Goal: Task Accomplishment & Management: Complete application form

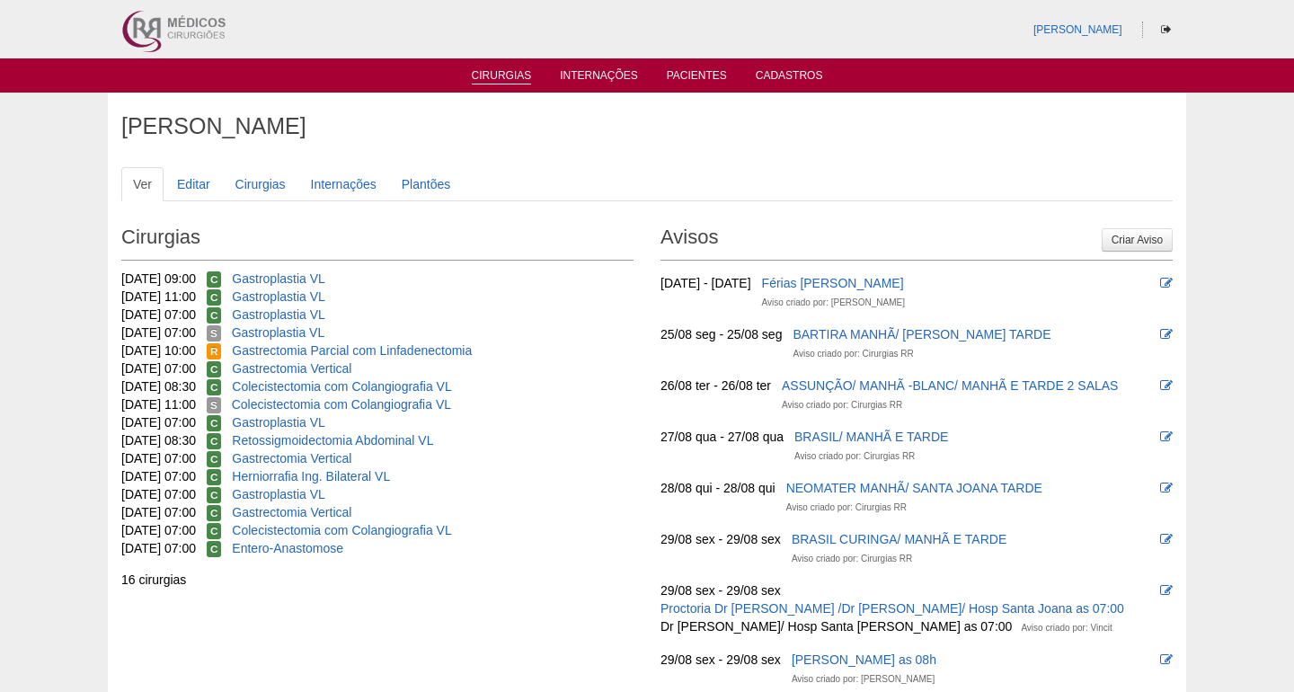
click at [523, 69] on link "Cirurgias" at bounding box center [502, 76] width 60 height 15
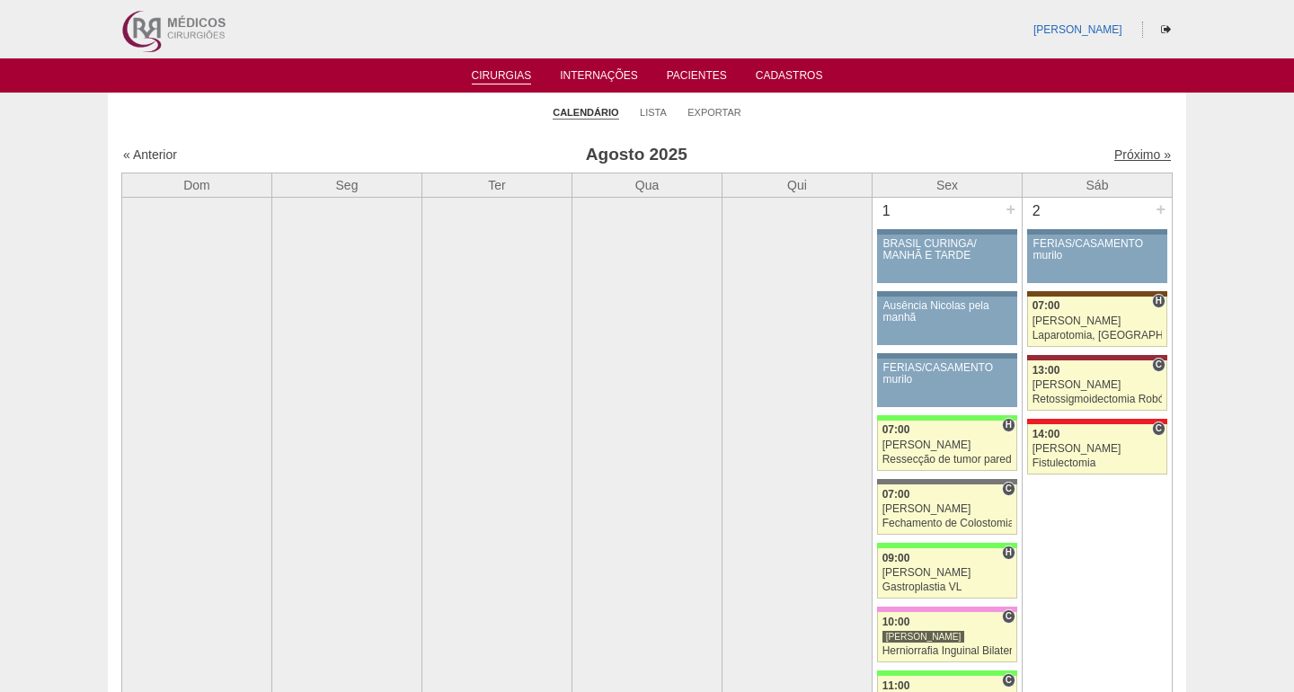
click at [1123, 150] on link "Próximo »" at bounding box center [1142, 154] width 57 height 14
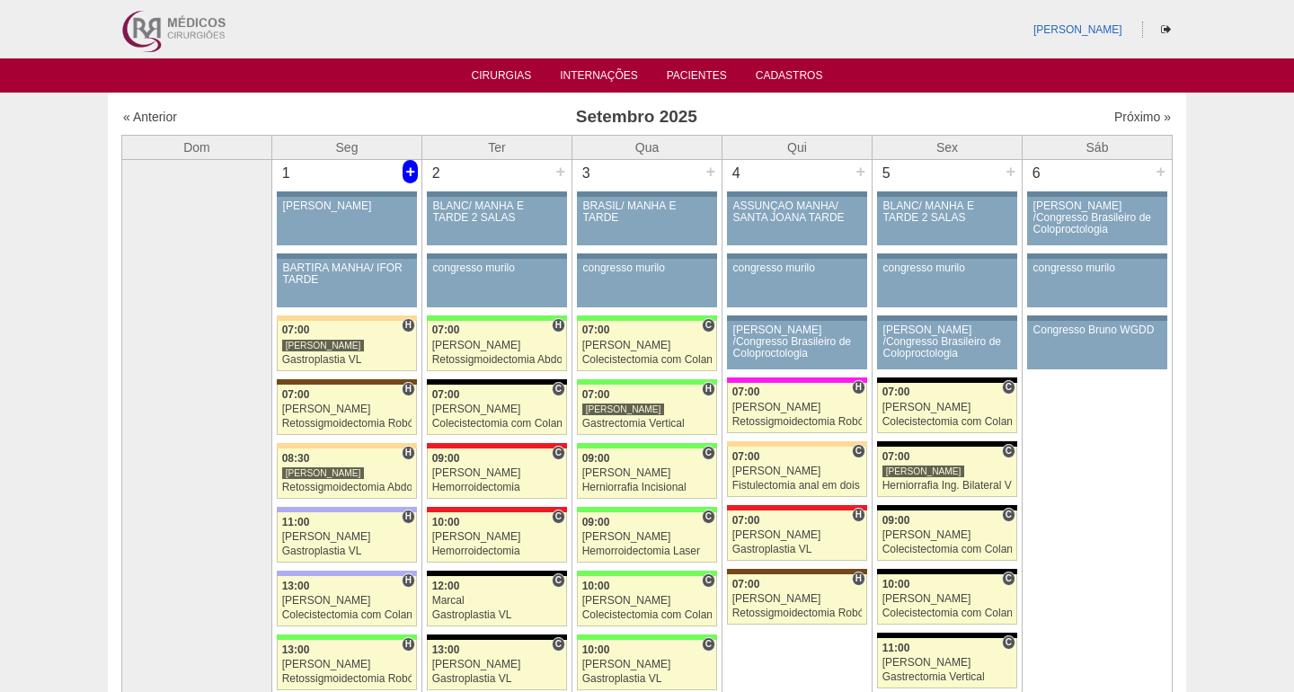
click at [415, 169] on div "+" at bounding box center [410, 171] width 15 height 23
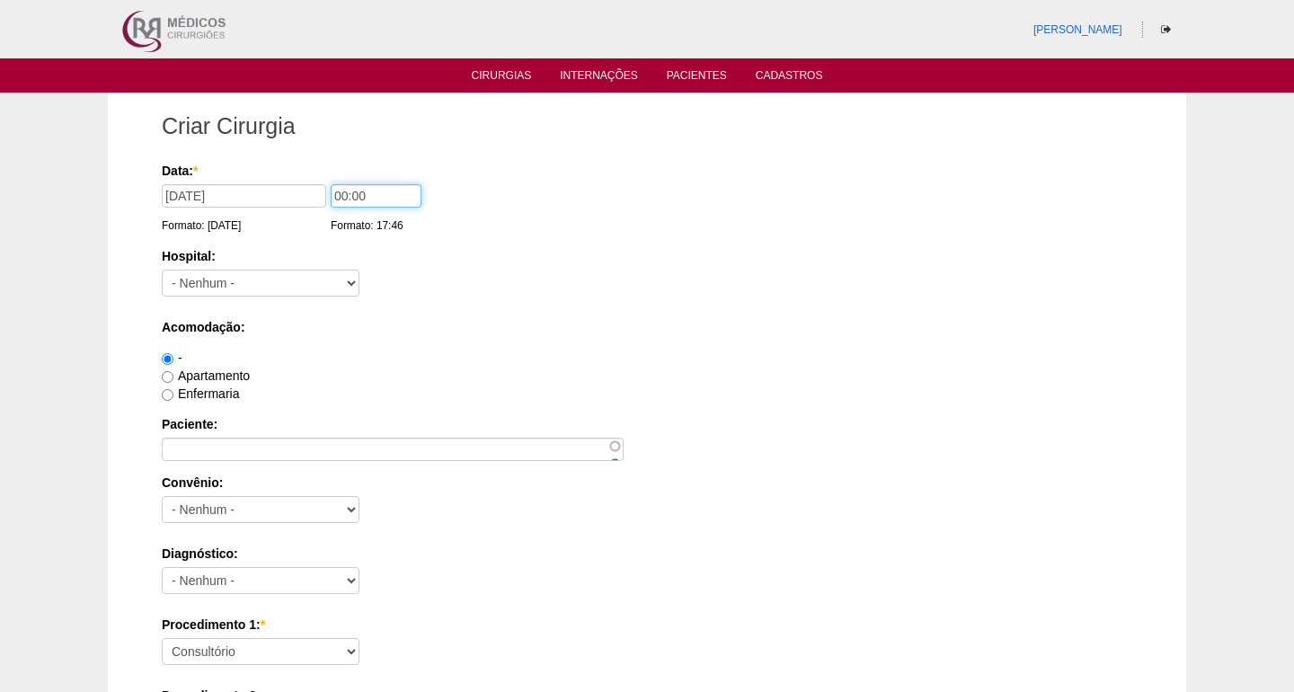
click at [331, 194] on input "00:00" at bounding box center [376, 195] width 91 height 23
type input "06:00"
select select "44"
click at [209, 374] on label "Apartamento" at bounding box center [206, 375] width 88 height 14
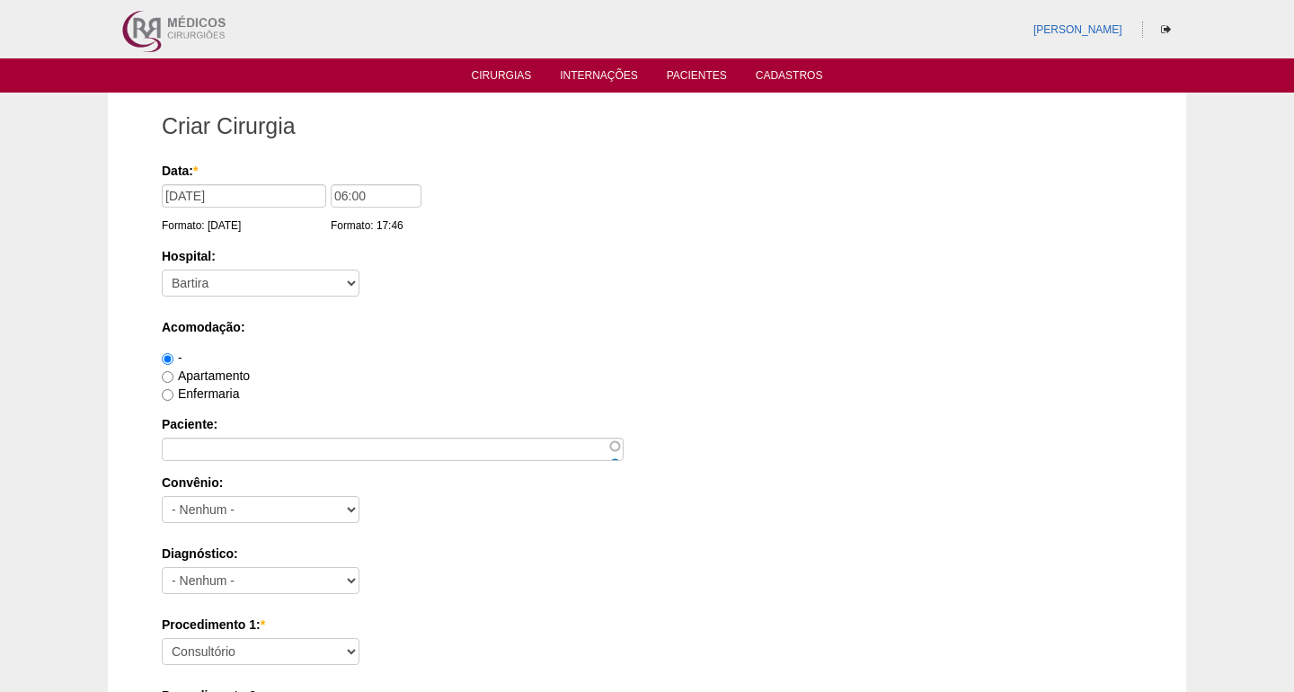
click at [173, 374] on input "Apartamento" at bounding box center [168, 377] width 12 height 12
radio input "true"
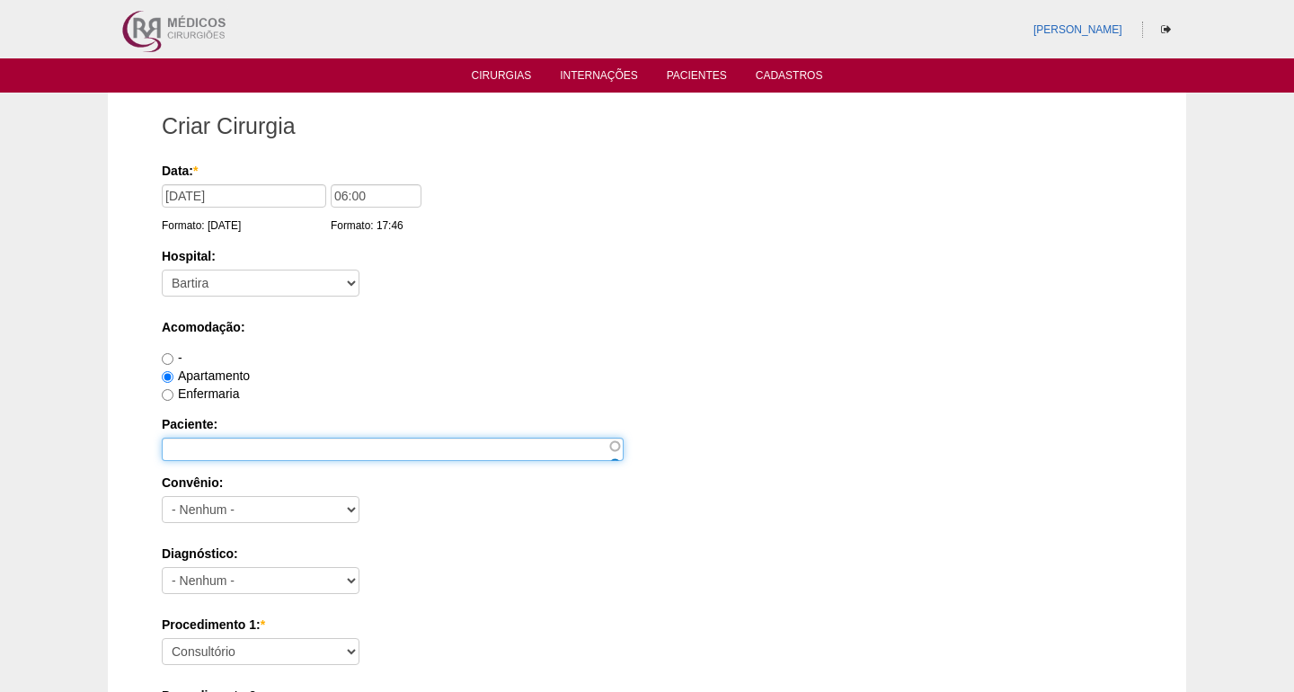
click at [215, 447] on input "Paciente:" at bounding box center [393, 449] width 462 height 23
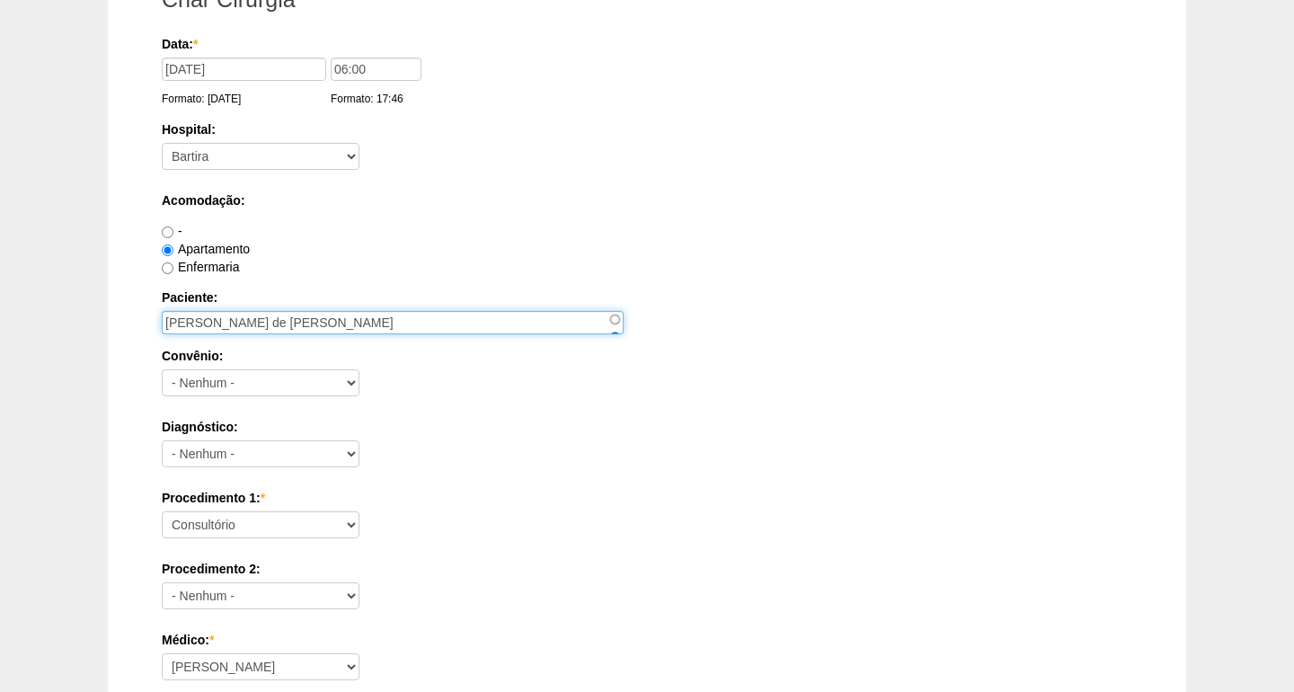
scroll to position [129, 0]
type input "[PERSON_NAME] de [PERSON_NAME]"
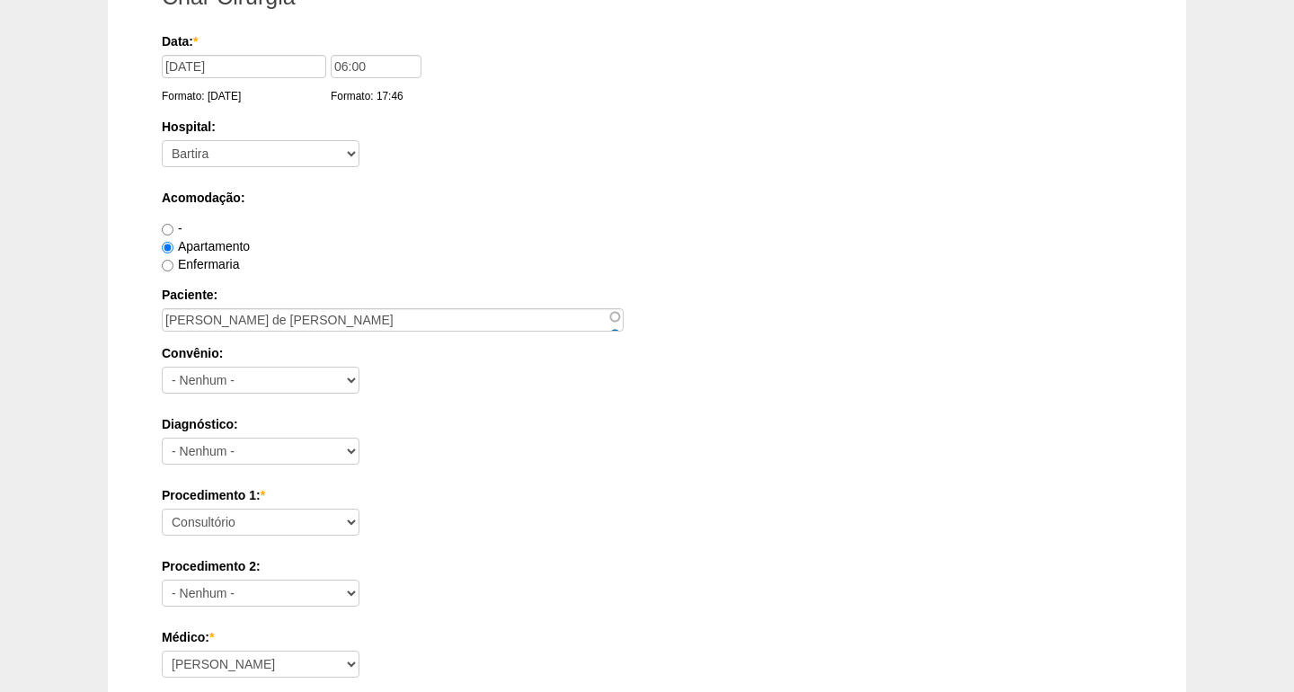
click at [226, 465] on div "Diagnóstico: - Nenhum - Abdome Agudo Abscesso Hepático Abscesso Perianal Absces…" at bounding box center [647, 444] width 971 height 58
select select "3897"
select select "4016"
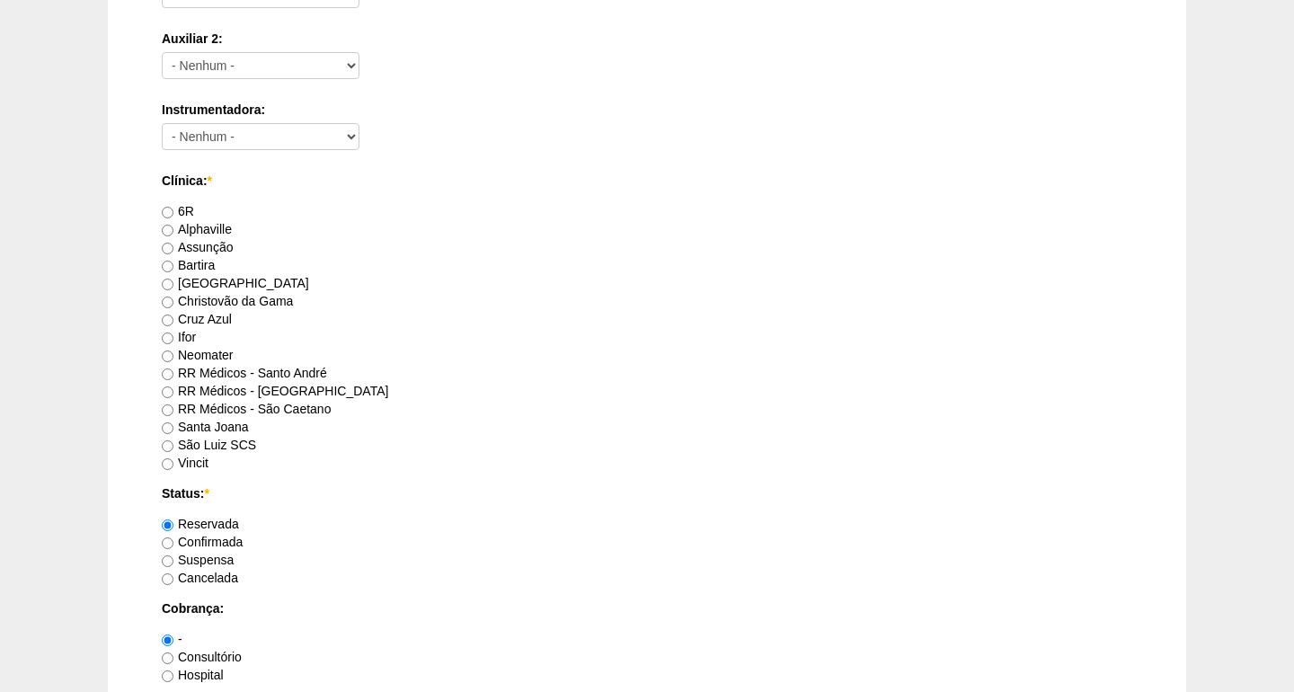
scroll to position [849, 0]
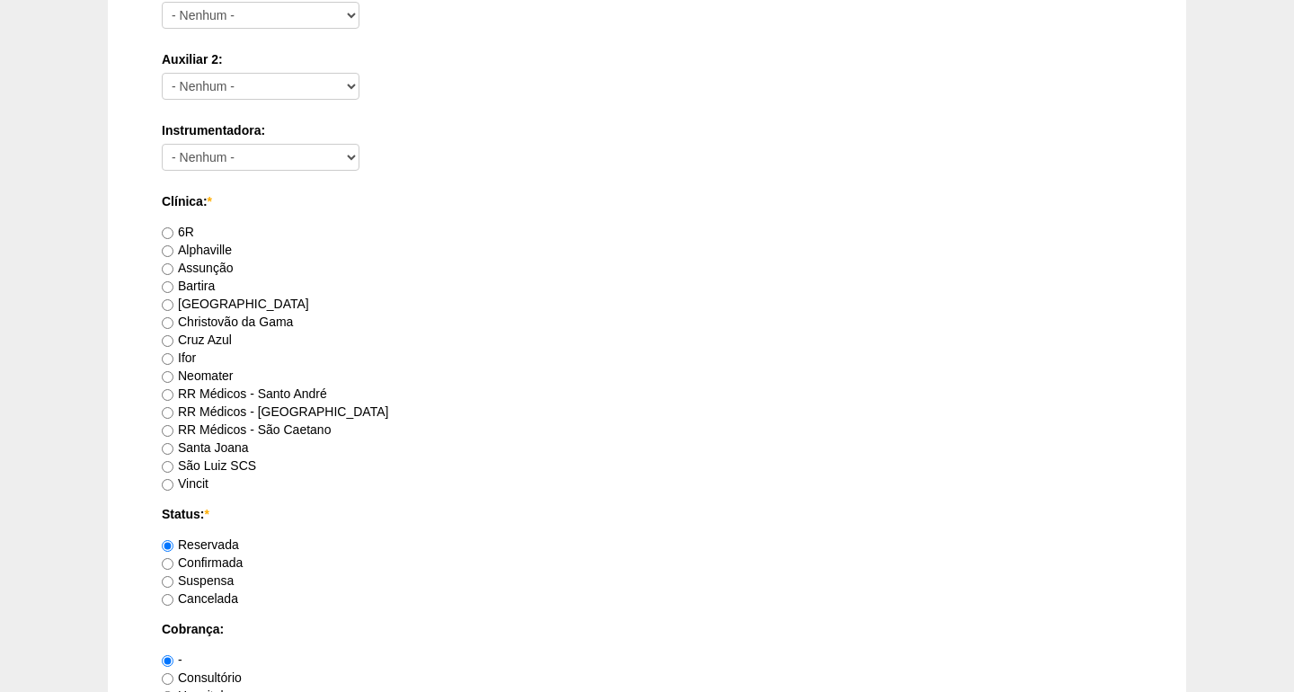
click at [172, 286] on input "Bartira" at bounding box center [168, 287] width 12 height 12
radio input "true"
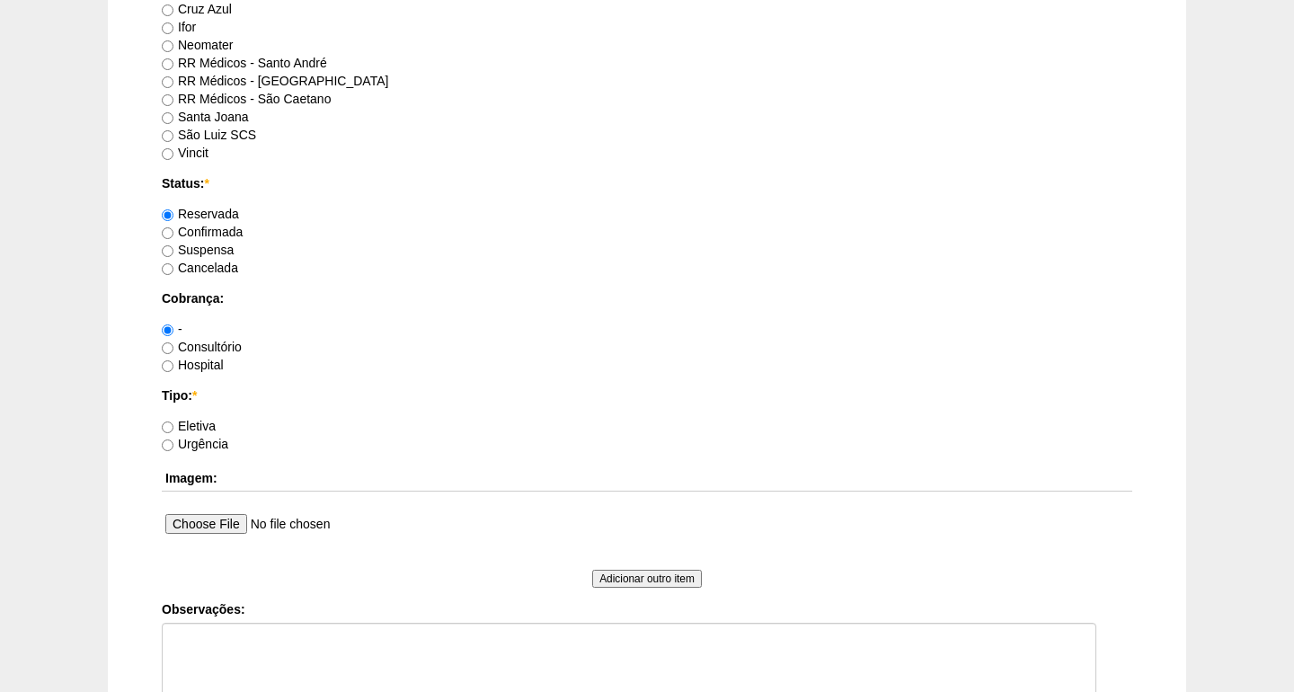
scroll to position [1202, 0]
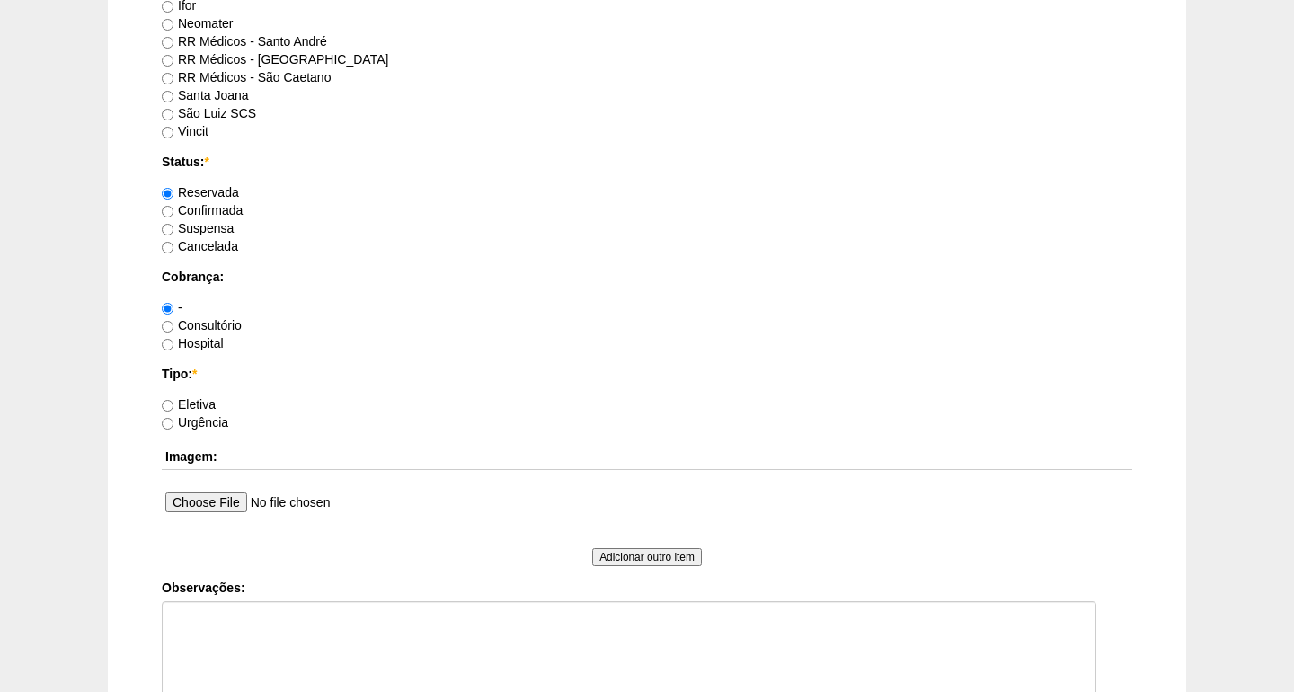
click at [202, 343] on label "Hospital" at bounding box center [193, 343] width 62 height 14
click at [173, 343] on input "Hospital" at bounding box center [168, 345] width 12 height 12
radio input "true"
click at [191, 406] on label "Eletiva" at bounding box center [189, 404] width 54 height 14
click at [173, 406] on input "Eletiva" at bounding box center [168, 406] width 12 height 12
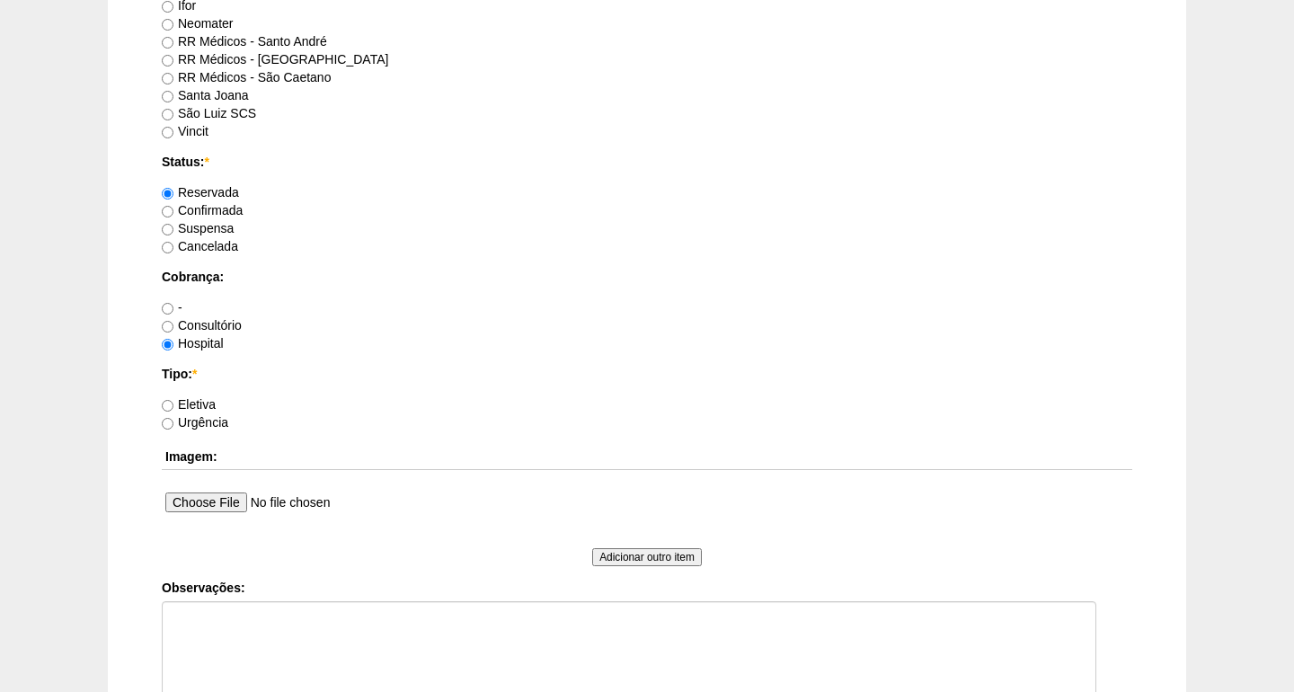
radio input "true"
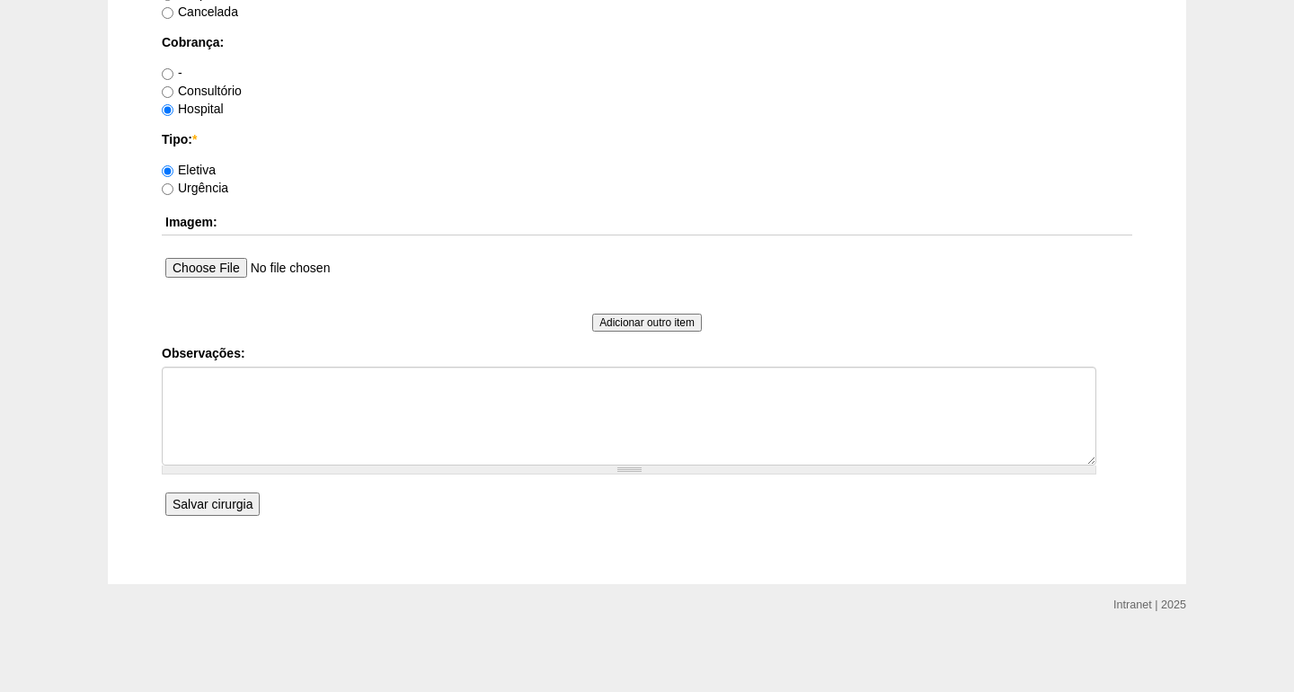
scroll to position [1435, 0]
click at [206, 510] on input "Salvar cirurgia" at bounding box center [212, 504] width 94 height 23
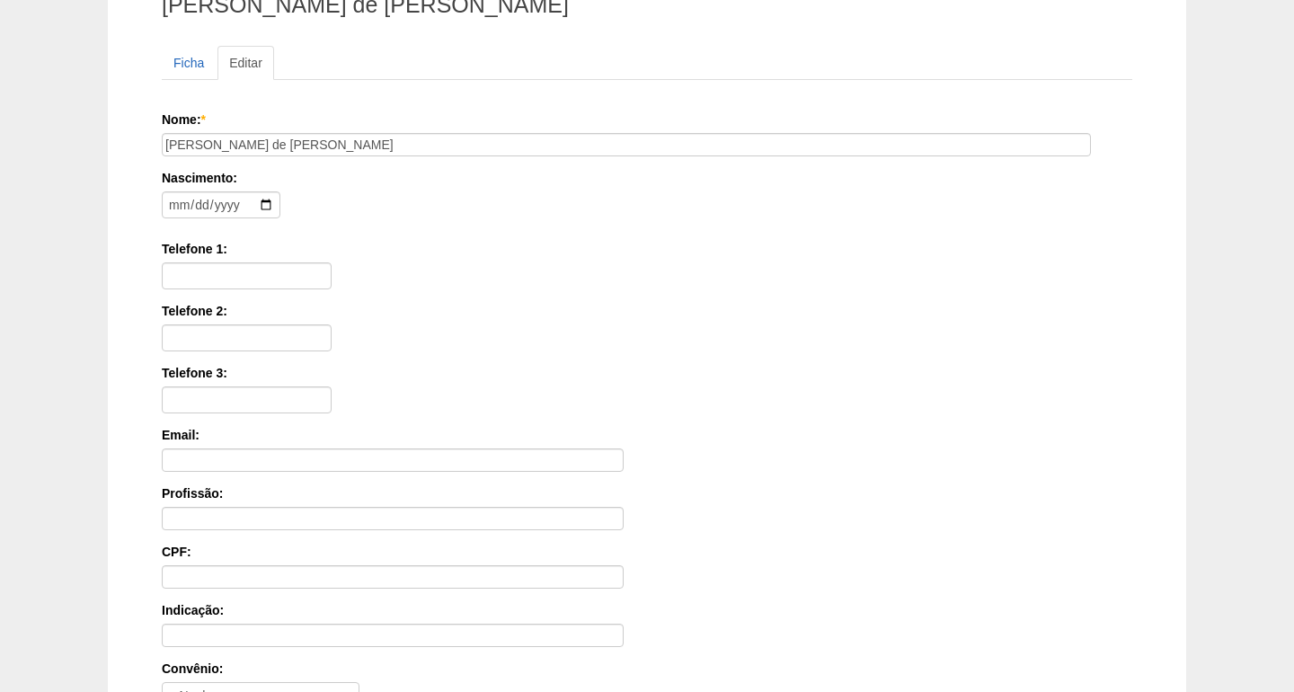
scroll to position [262, 0]
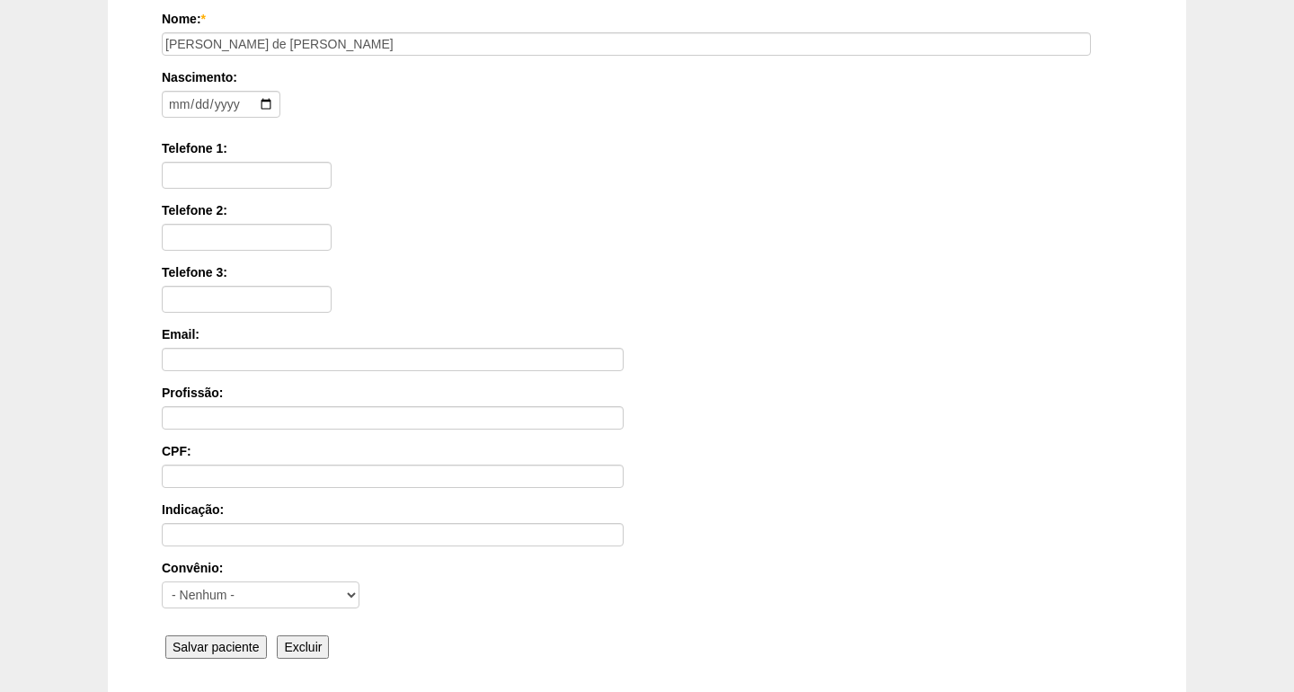
click at [197, 657] on input "Salvar paciente" at bounding box center [216, 646] width 102 height 23
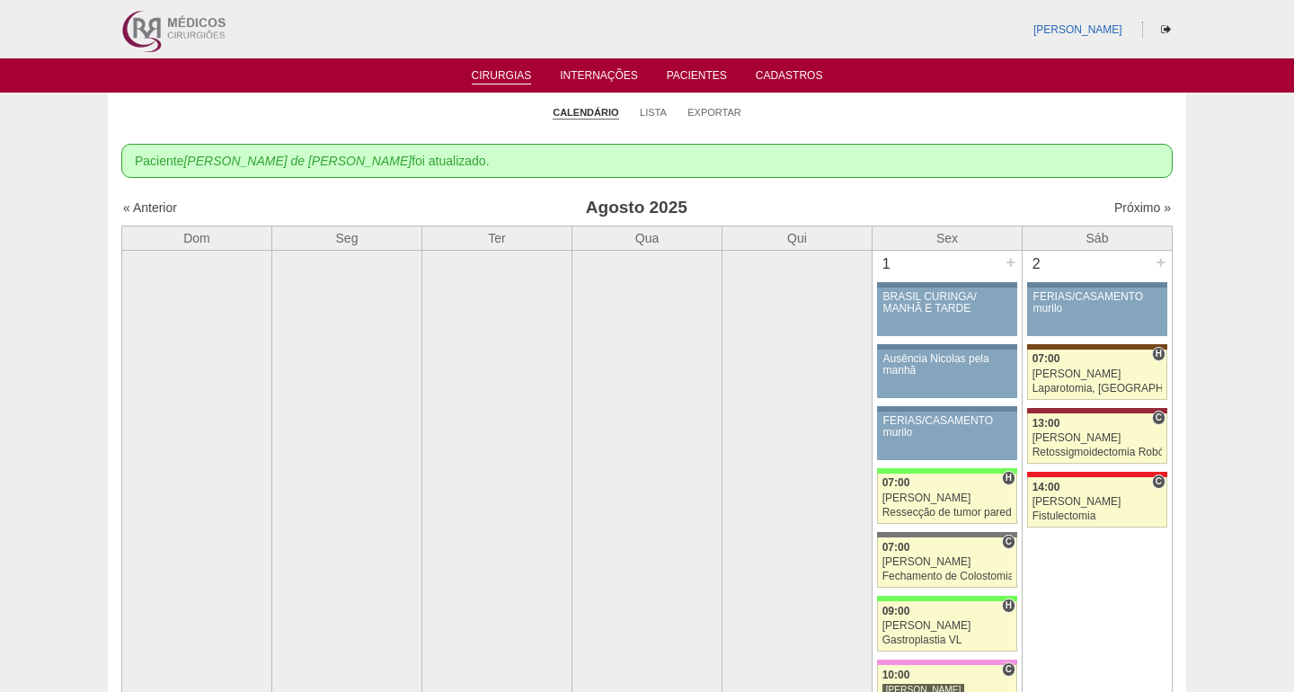
click at [1151, 227] on th "Sáb" at bounding box center [1098, 238] width 150 height 24
click at [1149, 216] on div "Próximo »" at bounding box center [1045, 208] width 252 height 18
click at [1141, 199] on div "Próximo »" at bounding box center [1045, 208] width 252 height 18
click at [1141, 205] on link "Próximo »" at bounding box center [1142, 207] width 57 height 14
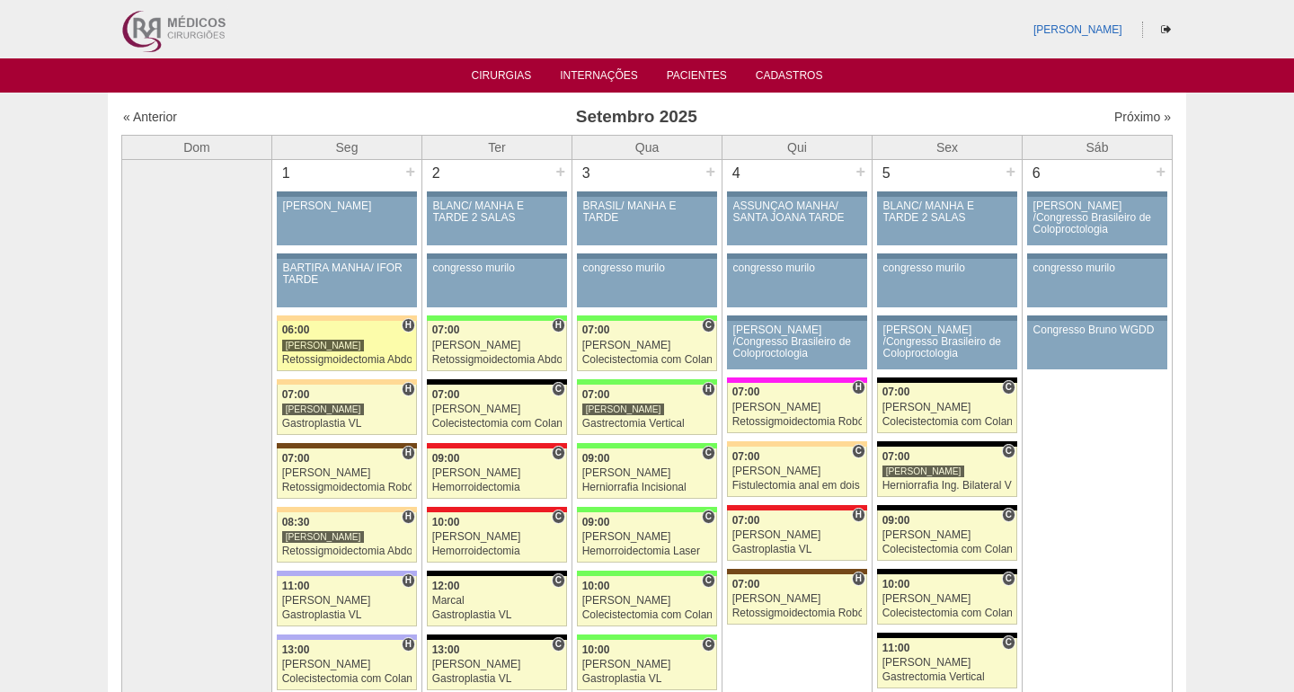
click at [346, 343] on div "[PERSON_NAME]" at bounding box center [347, 346] width 130 height 12
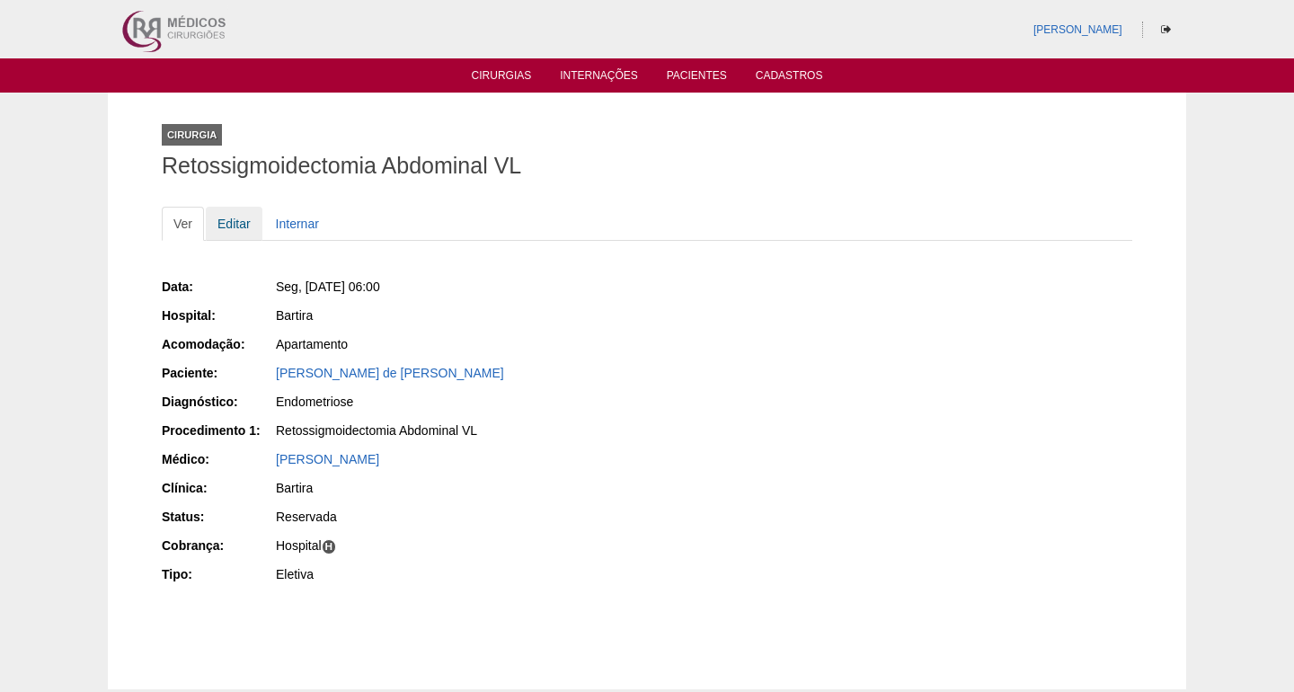
click at [233, 213] on link "Editar" at bounding box center [234, 224] width 57 height 34
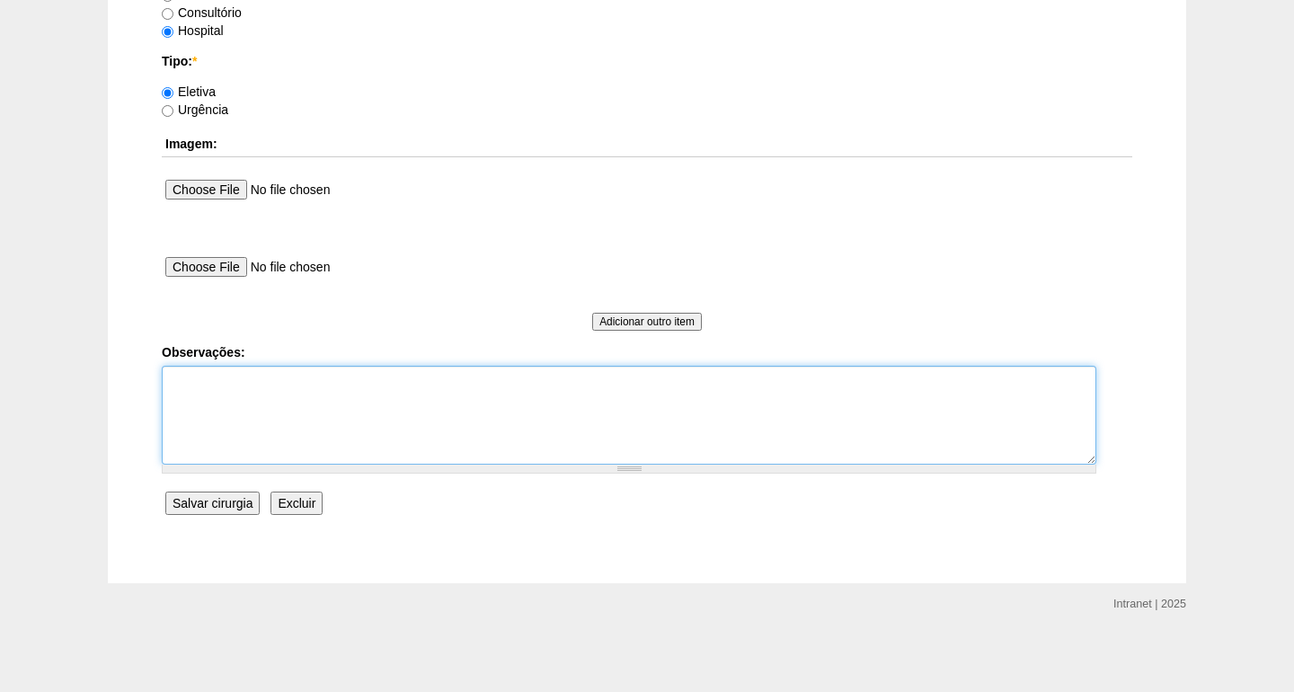
click at [266, 403] on textarea "Observações:" at bounding box center [629, 415] width 935 height 99
type textarea "conjunto com Dr. [PERSON_NAME]"
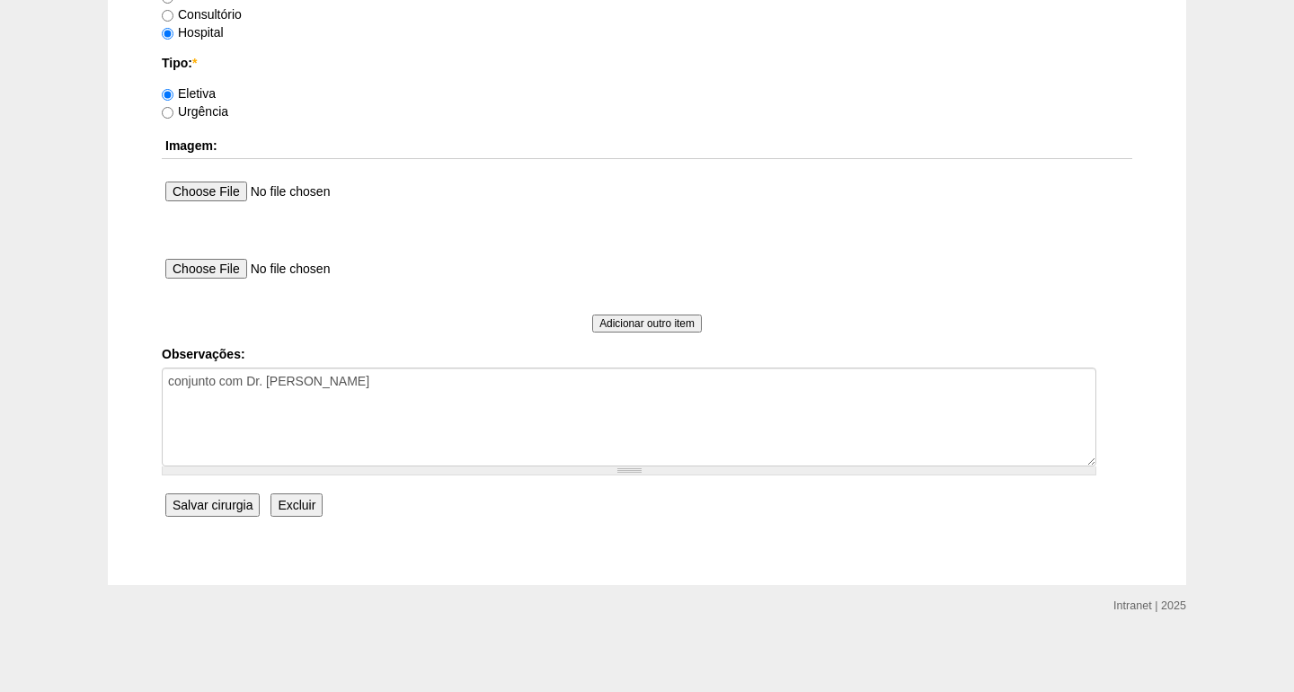
click at [211, 499] on input "Salvar cirurgia" at bounding box center [212, 504] width 94 height 23
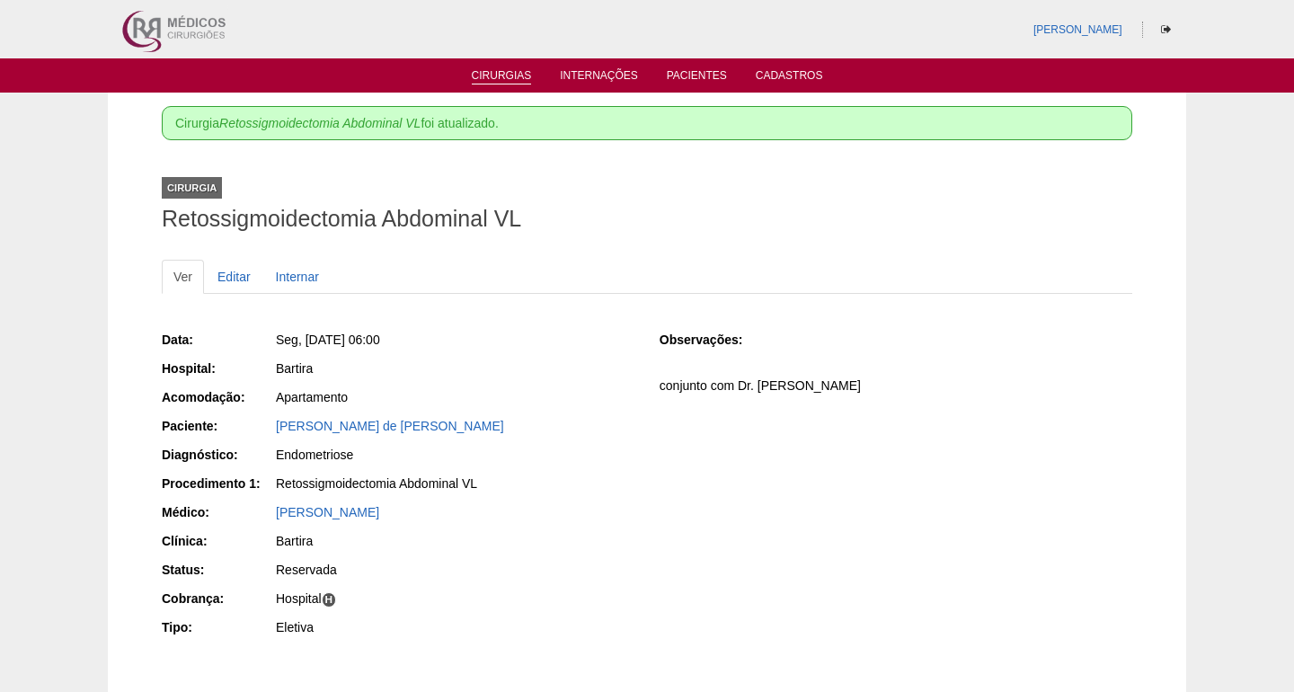
click at [513, 80] on link "Cirurgias" at bounding box center [502, 76] width 60 height 15
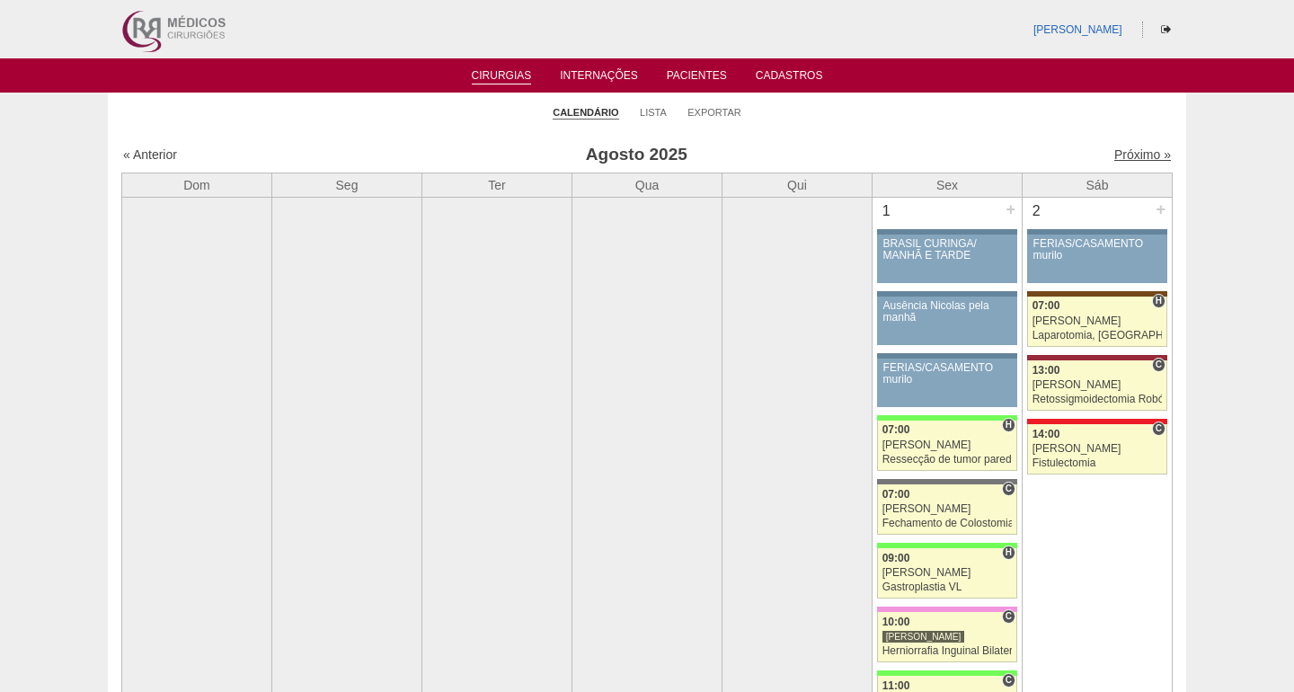
click at [1137, 158] on link "Próximo »" at bounding box center [1142, 154] width 57 height 14
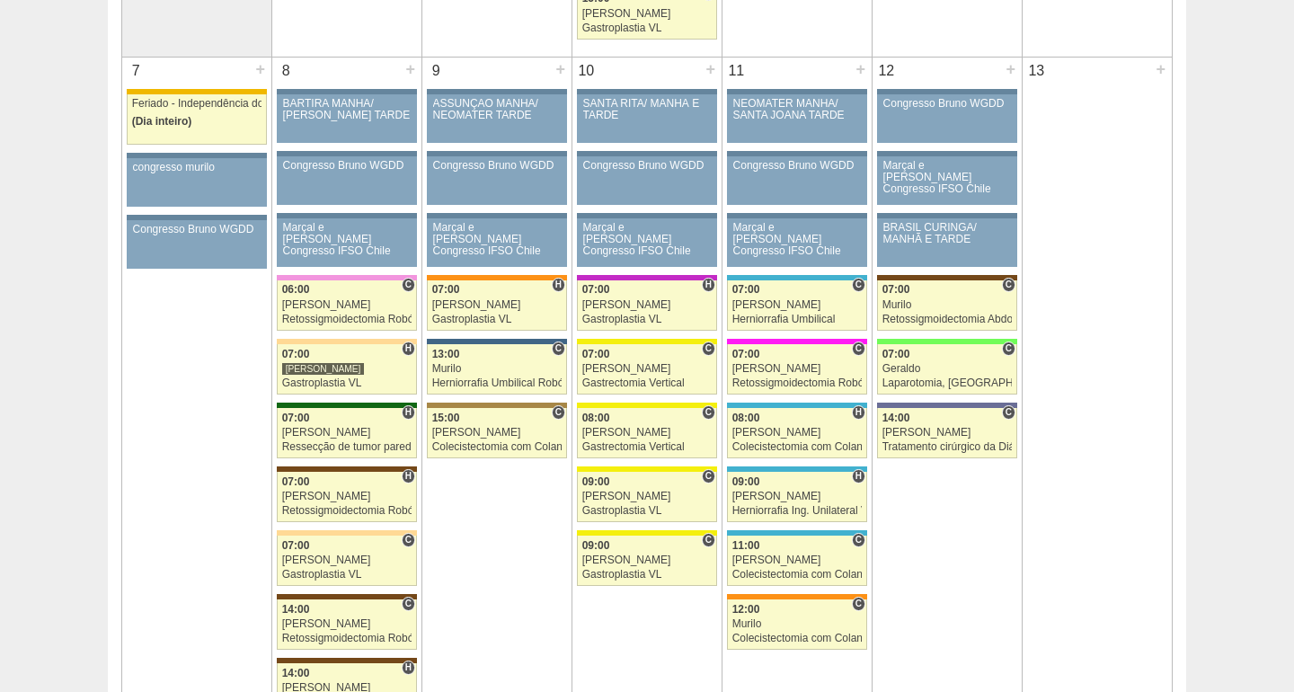
scroll to position [971, 0]
click at [407, 71] on div "+" at bounding box center [410, 68] width 15 height 23
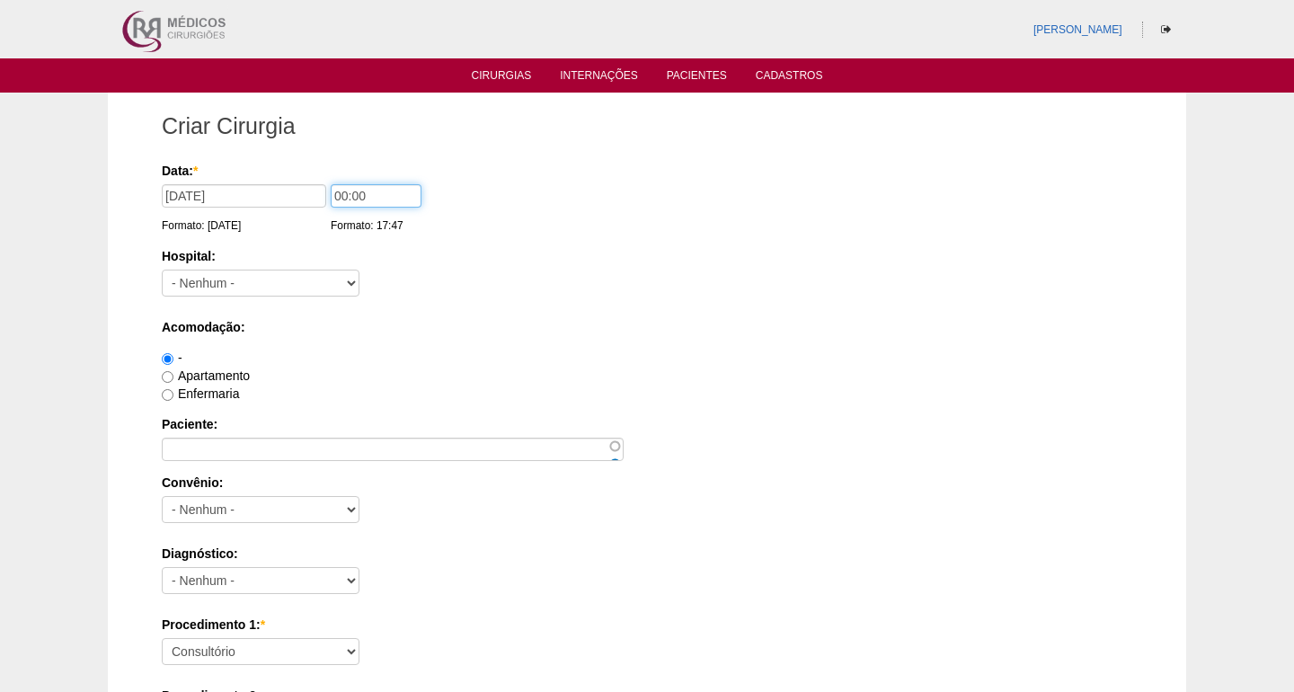
click at [331, 196] on input "00:00" at bounding box center [376, 195] width 91 height 23
type input "06:00"
select select "44"
click at [210, 373] on label "Apartamento" at bounding box center [206, 375] width 88 height 14
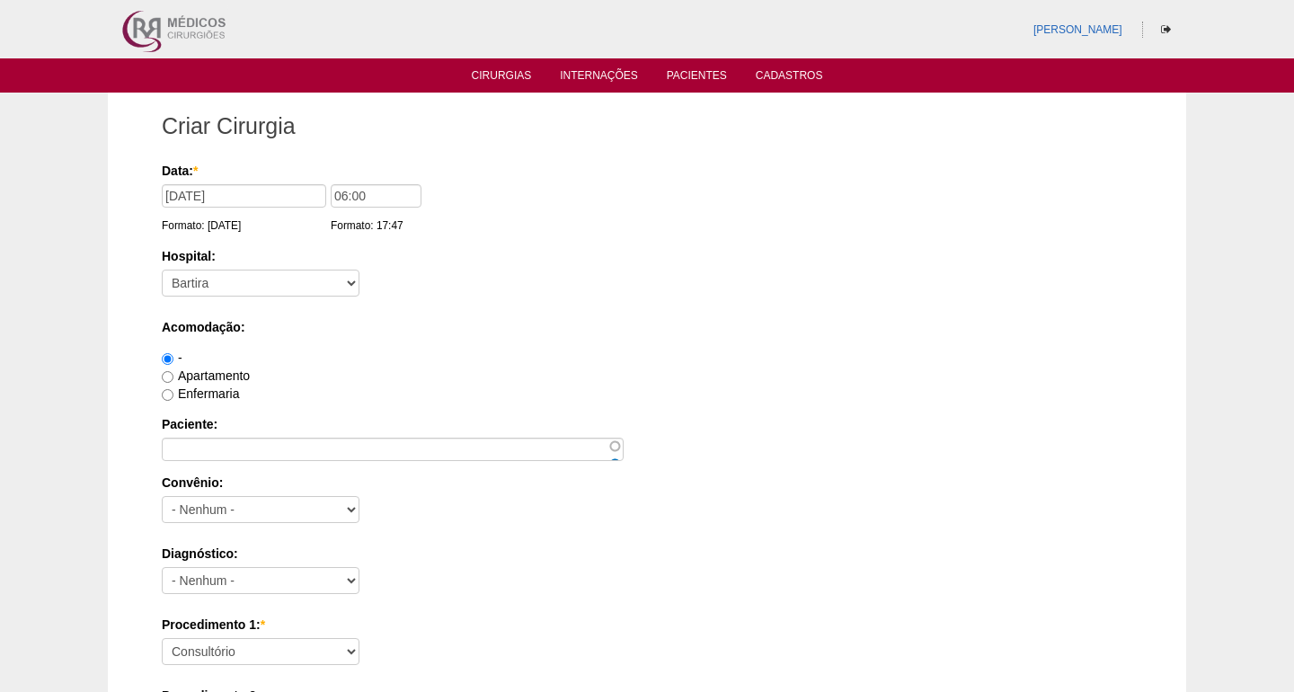
click at [173, 373] on input "Apartamento" at bounding box center [168, 377] width 12 height 12
radio input "true"
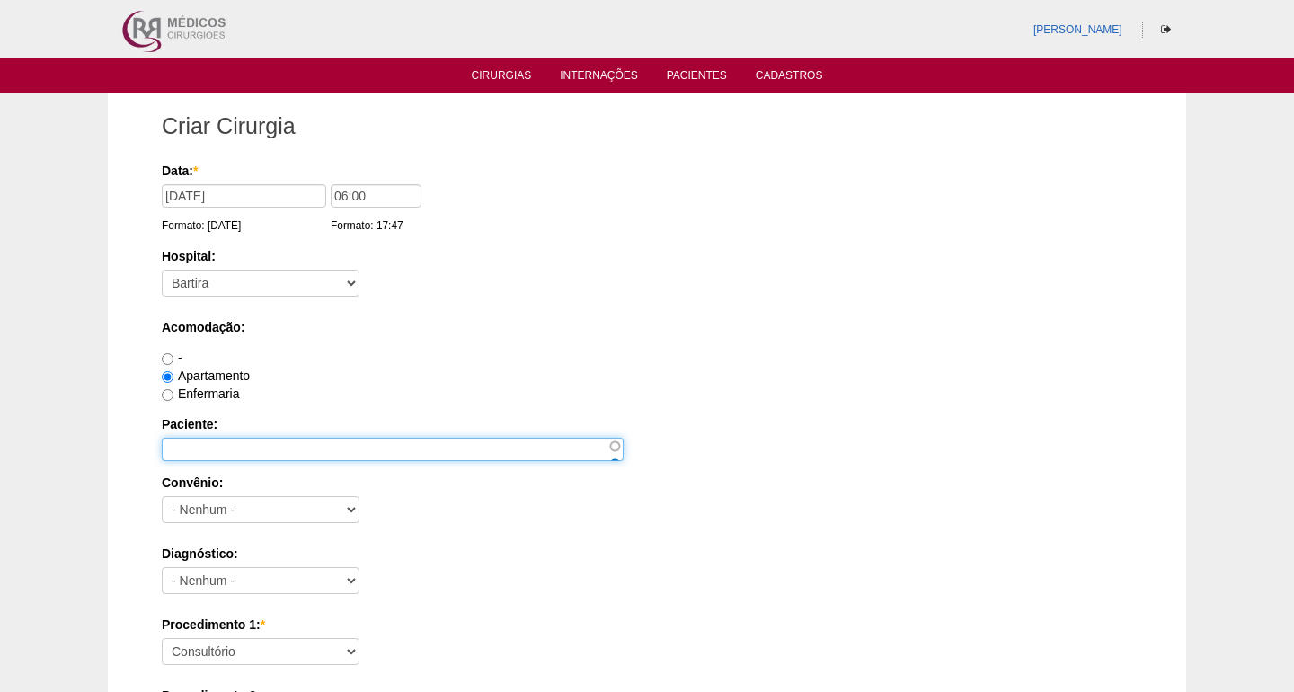
click at [211, 441] on input "Paciente:" at bounding box center [393, 449] width 462 height 23
click at [321, 453] on input "Daniele Roberta Santos Thighi de Souza" at bounding box center [393, 449] width 462 height 23
type input "Daniele Roberta Santos Thieghi de Souza"
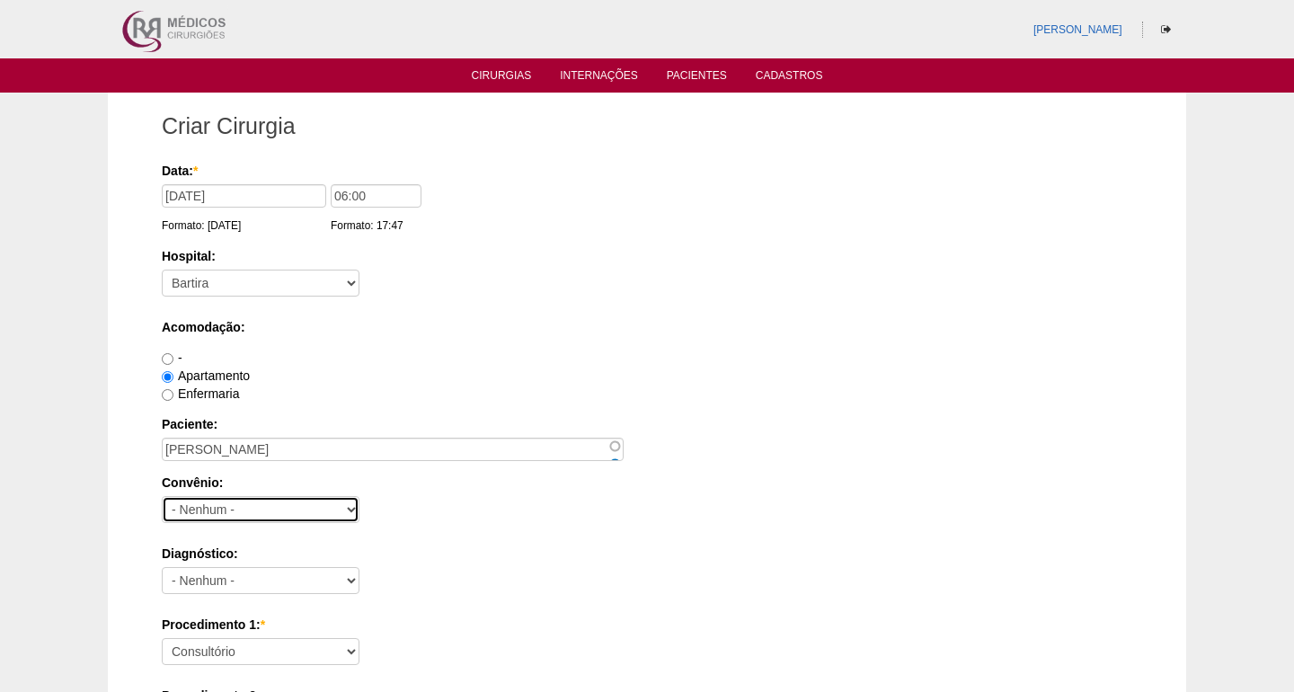
select select "25"
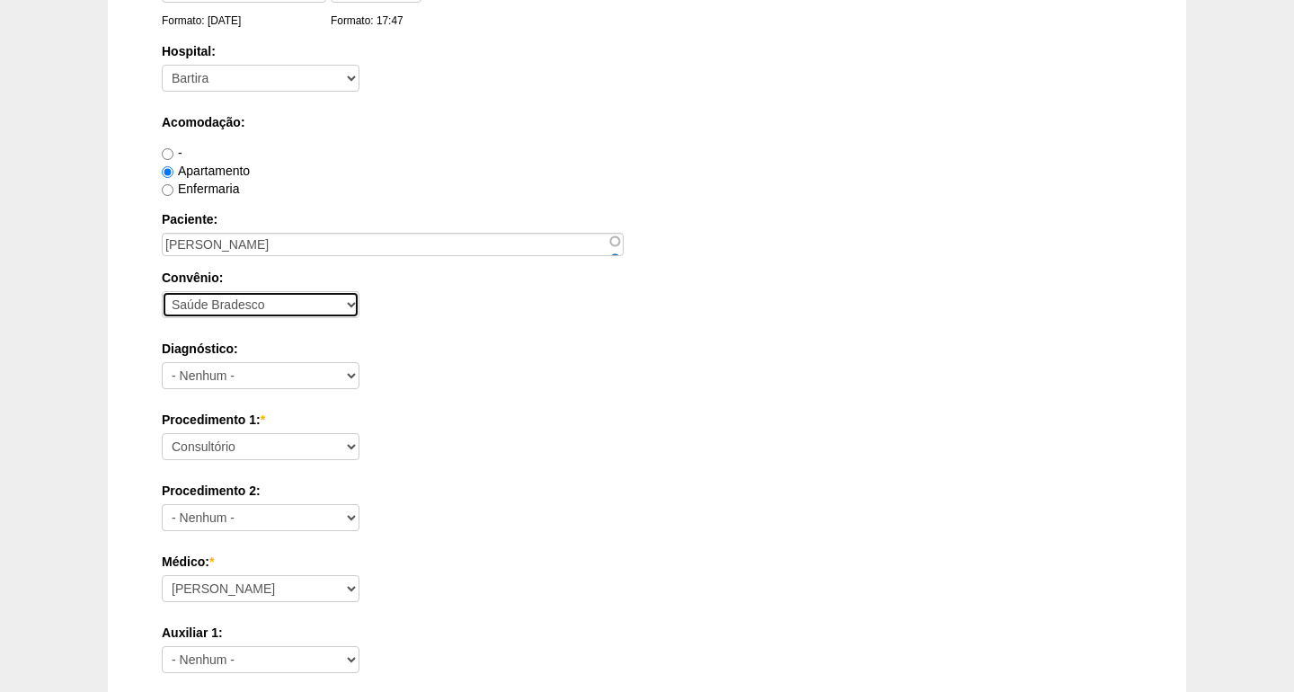
scroll to position [247, 0]
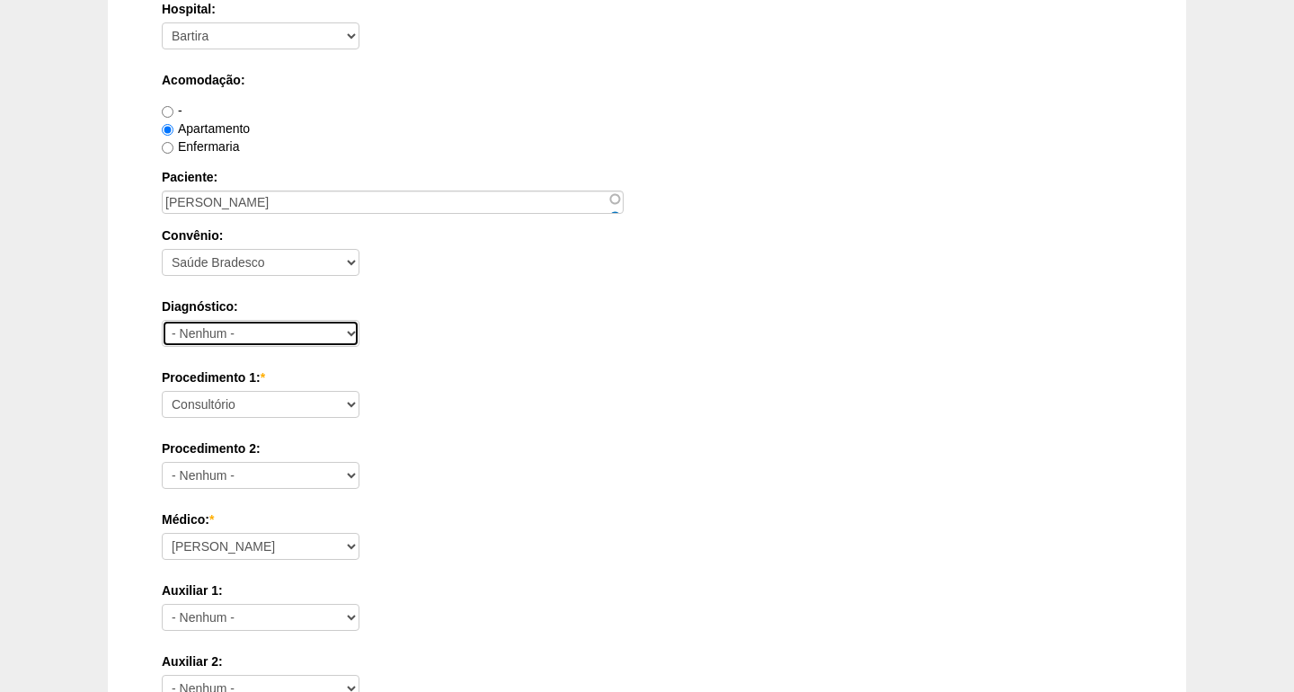
select select "3897"
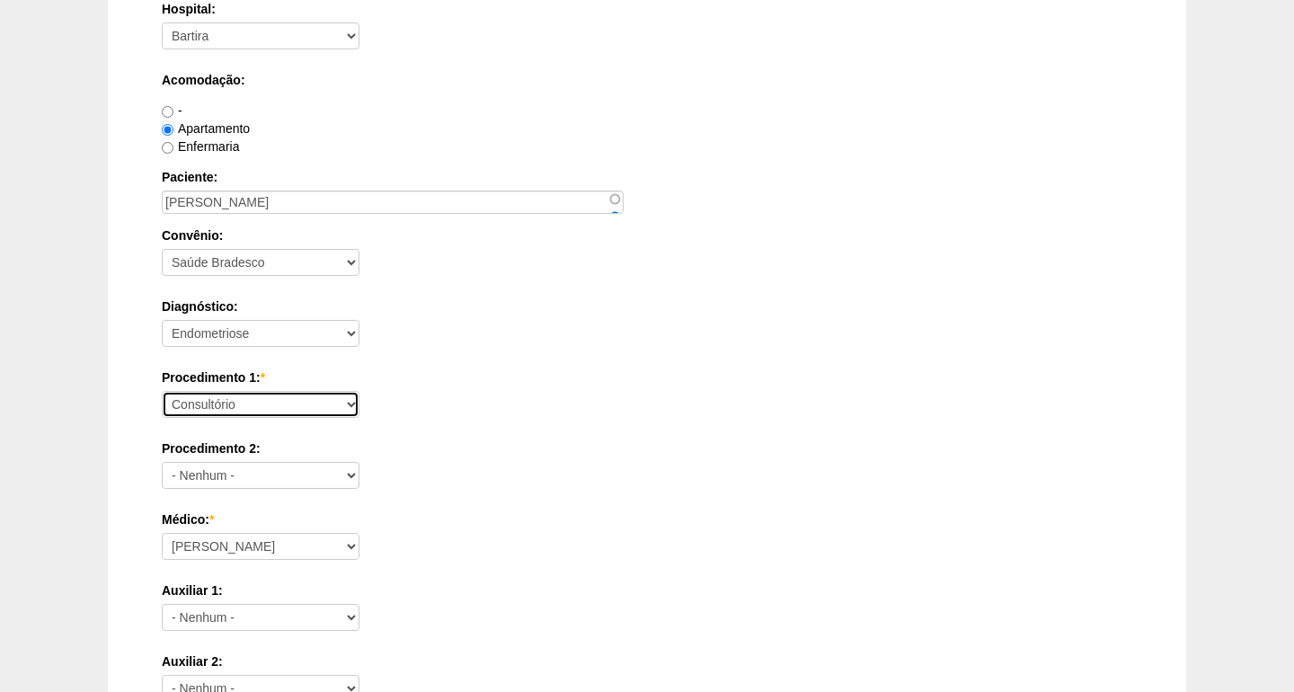
select select "4016"
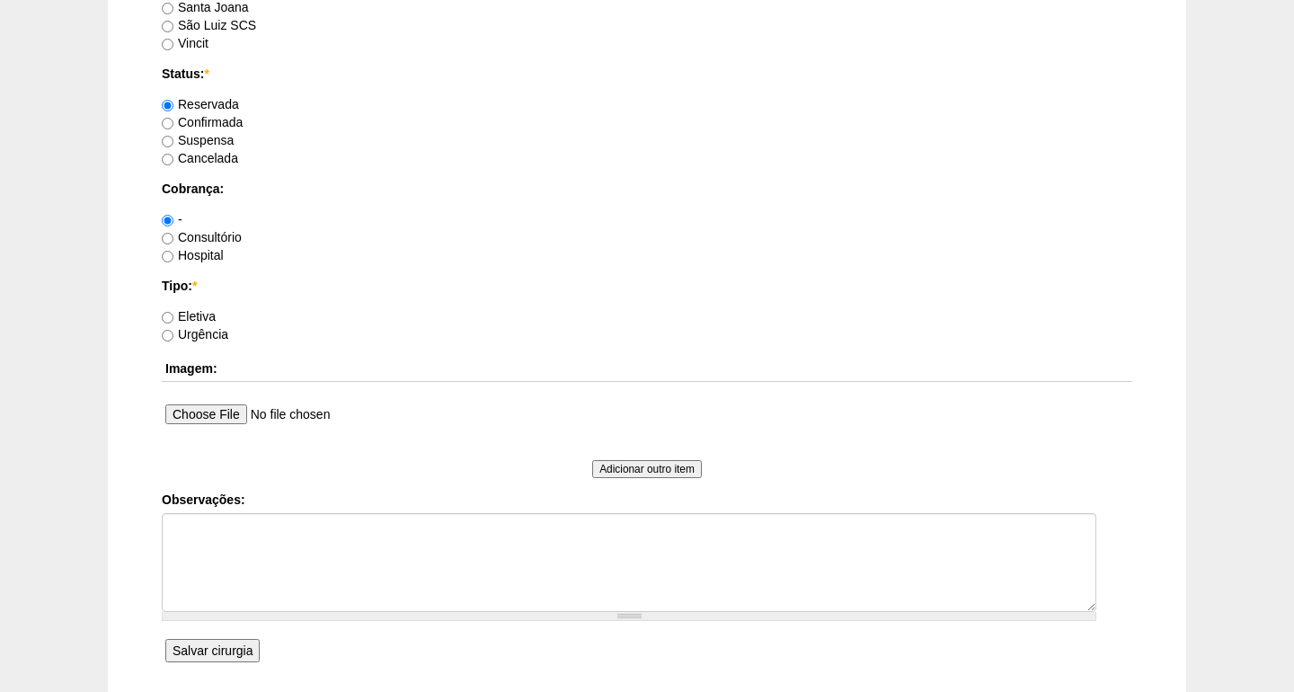
scroll to position [1358, 0]
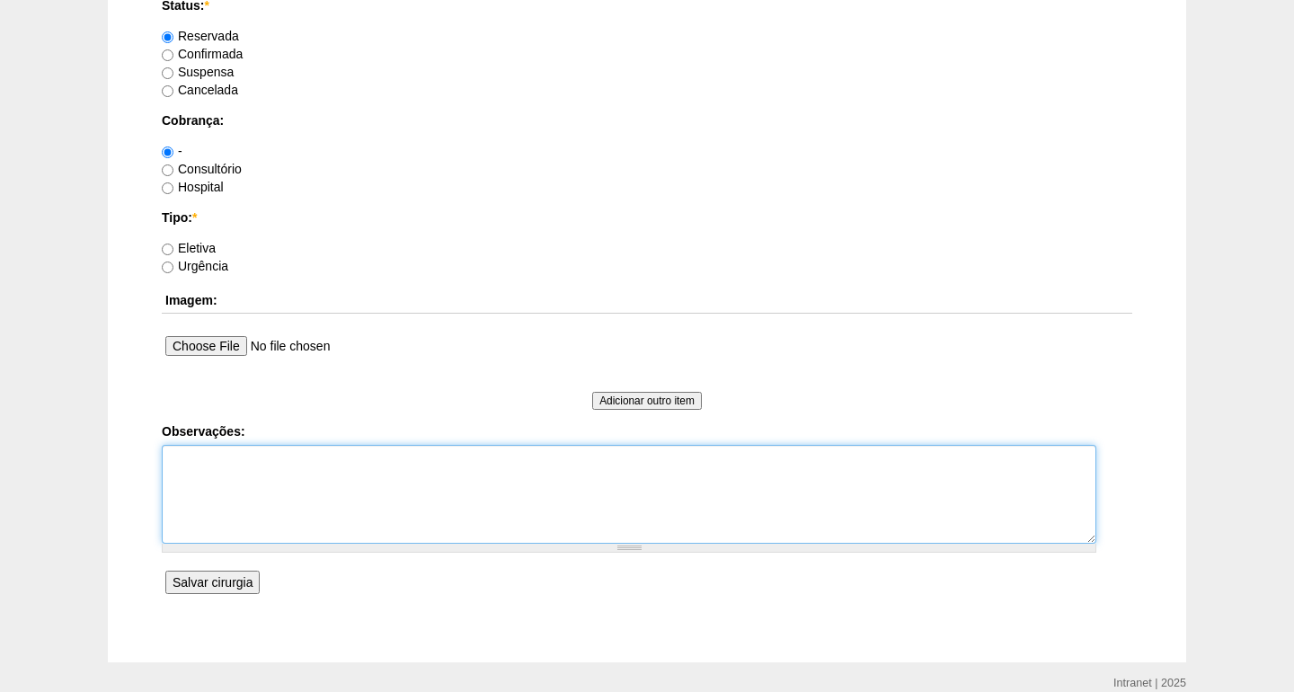
click at [199, 526] on textarea "Observações:" at bounding box center [629, 494] width 935 height 99
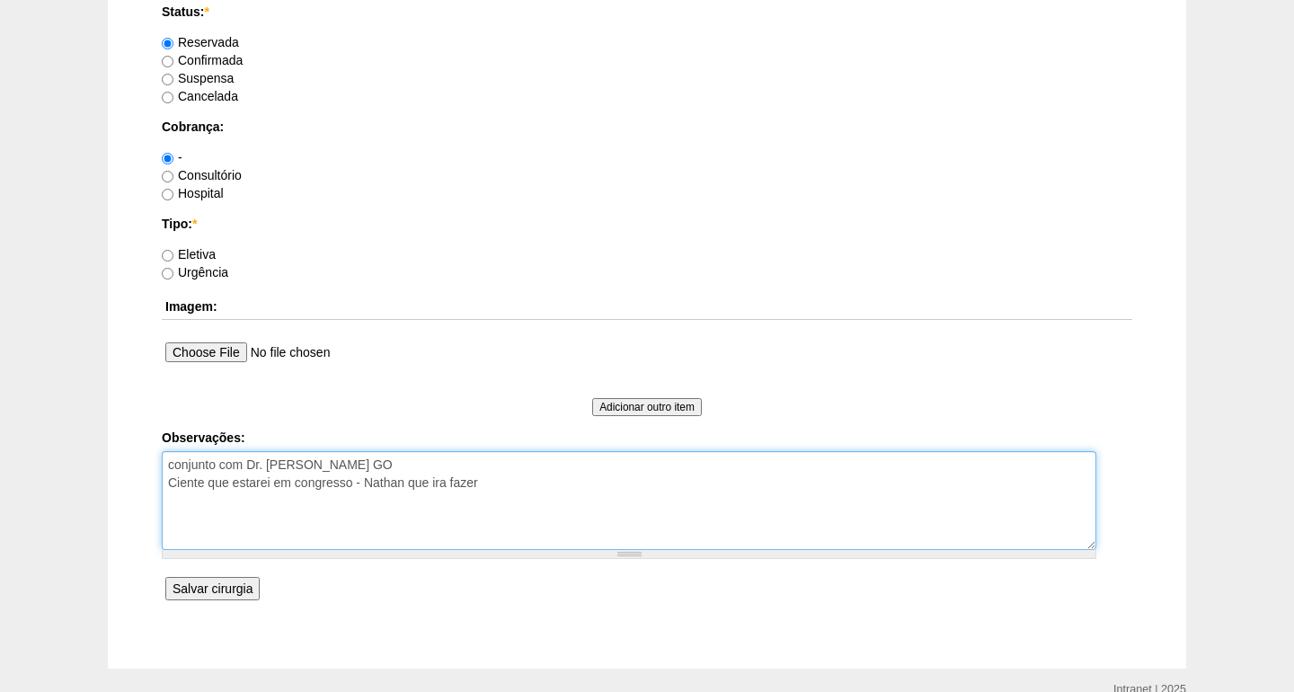
type textarea "conjunto com Dr. Marcel GO Ciente que estarei em congresso - Nathan que ira faz…"
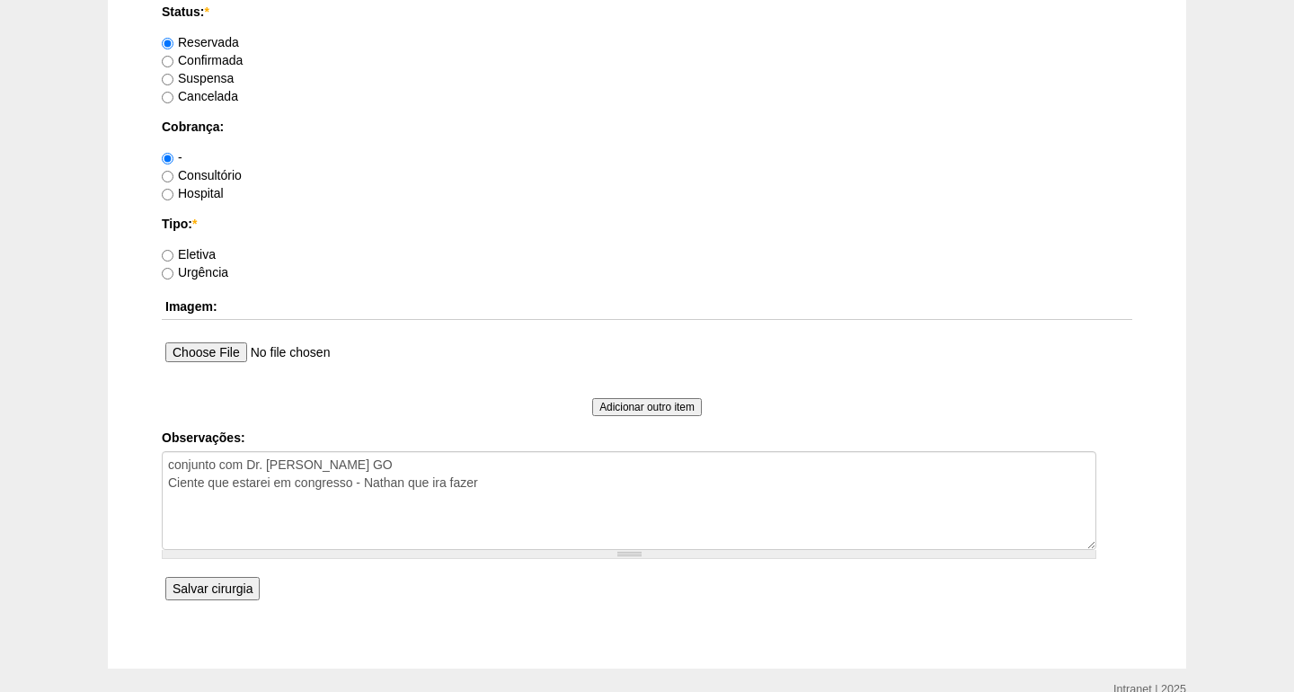
click at [172, 255] on input "Eletiva" at bounding box center [168, 256] width 12 height 12
radio input "true"
click at [171, 192] on input "Hospital" at bounding box center [168, 195] width 12 height 12
radio input "true"
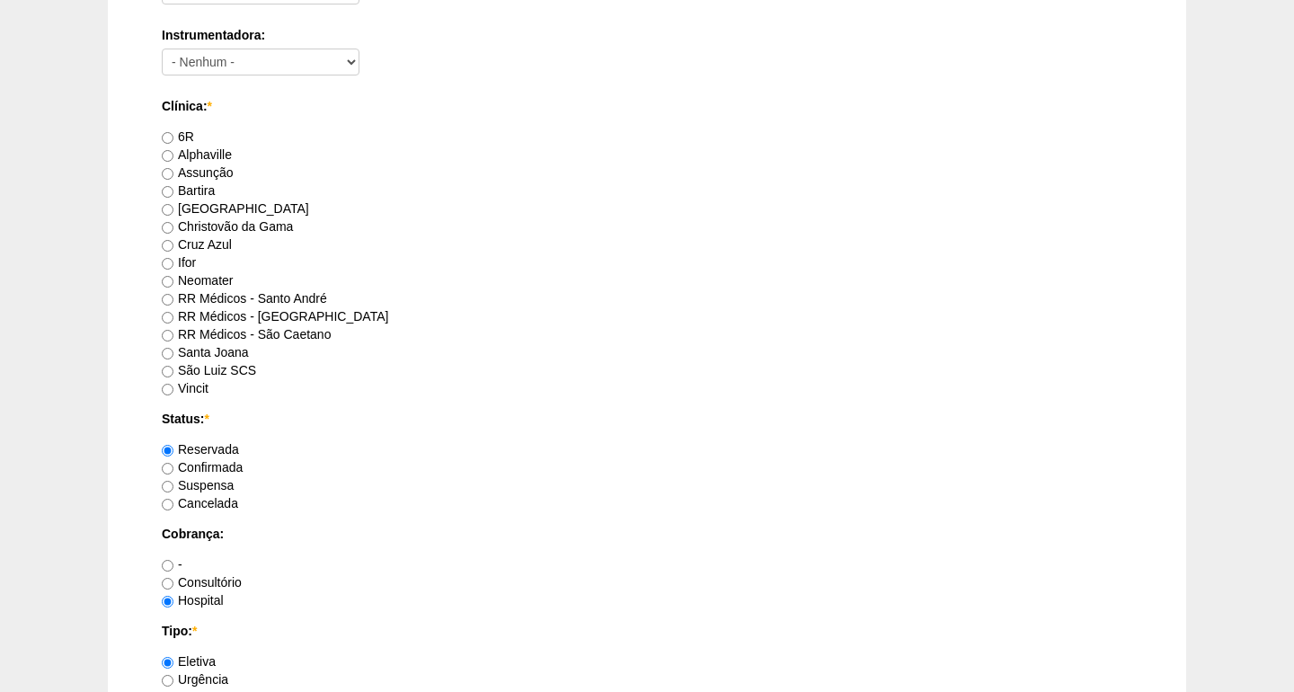
scroll to position [927, 0]
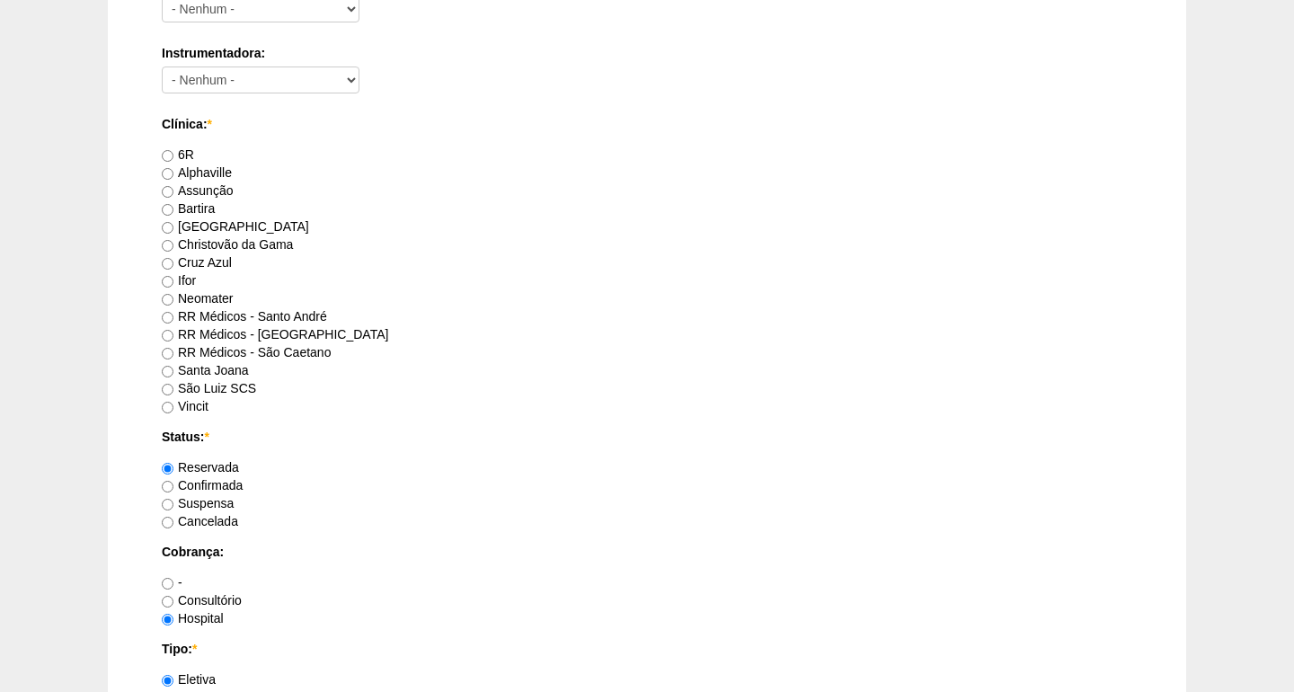
click at [188, 209] on label "Bartira" at bounding box center [188, 208] width 53 height 14
click at [173, 209] on input "Bartira" at bounding box center [168, 210] width 12 height 12
radio input "true"
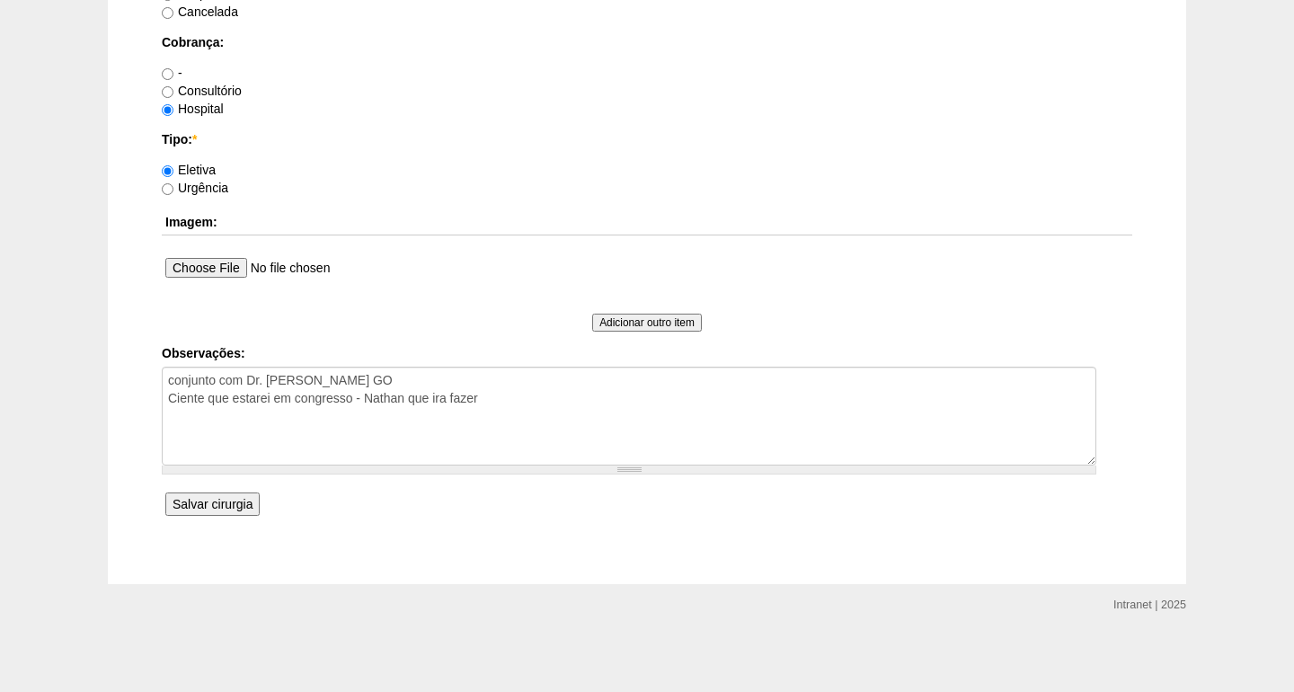
scroll to position [1435, 0]
click at [210, 504] on input "Salvar cirurgia" at bounding box center [212, 504] width 94 height 23
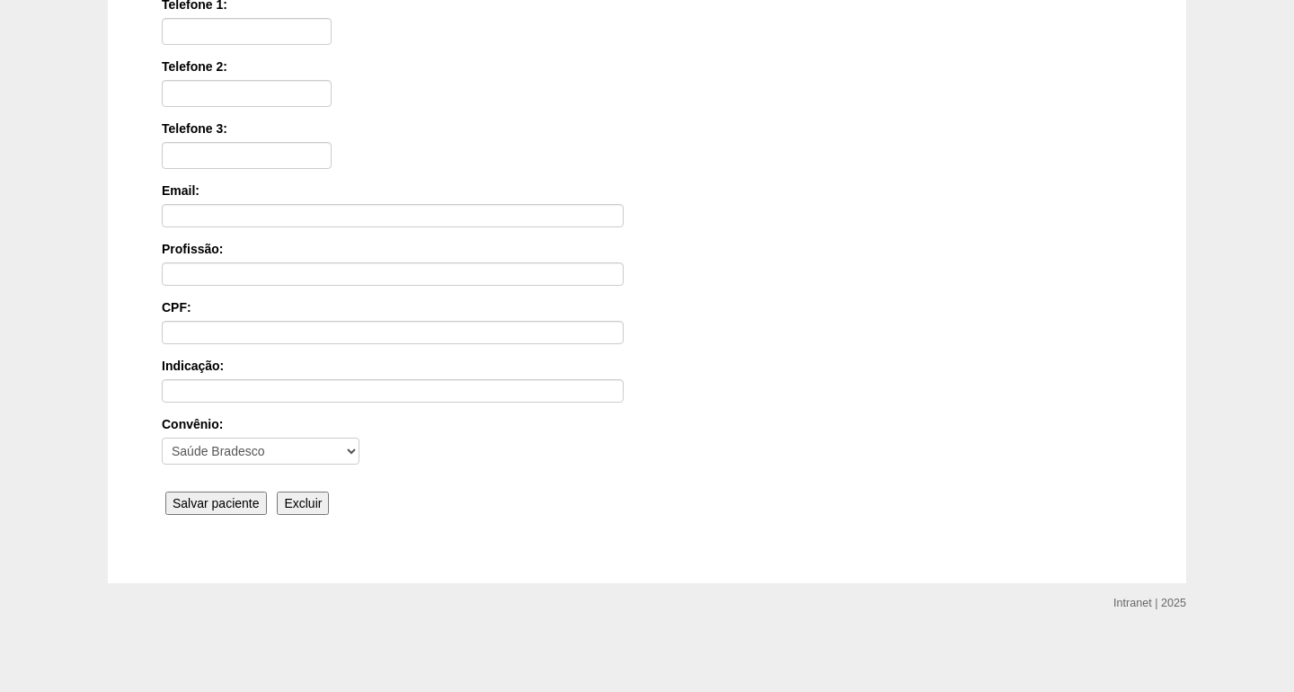
scroll to position [404, 0]
click at [206, 502] on input "Salvar paciente" at bounding box center [216, 504] width 102 height 23
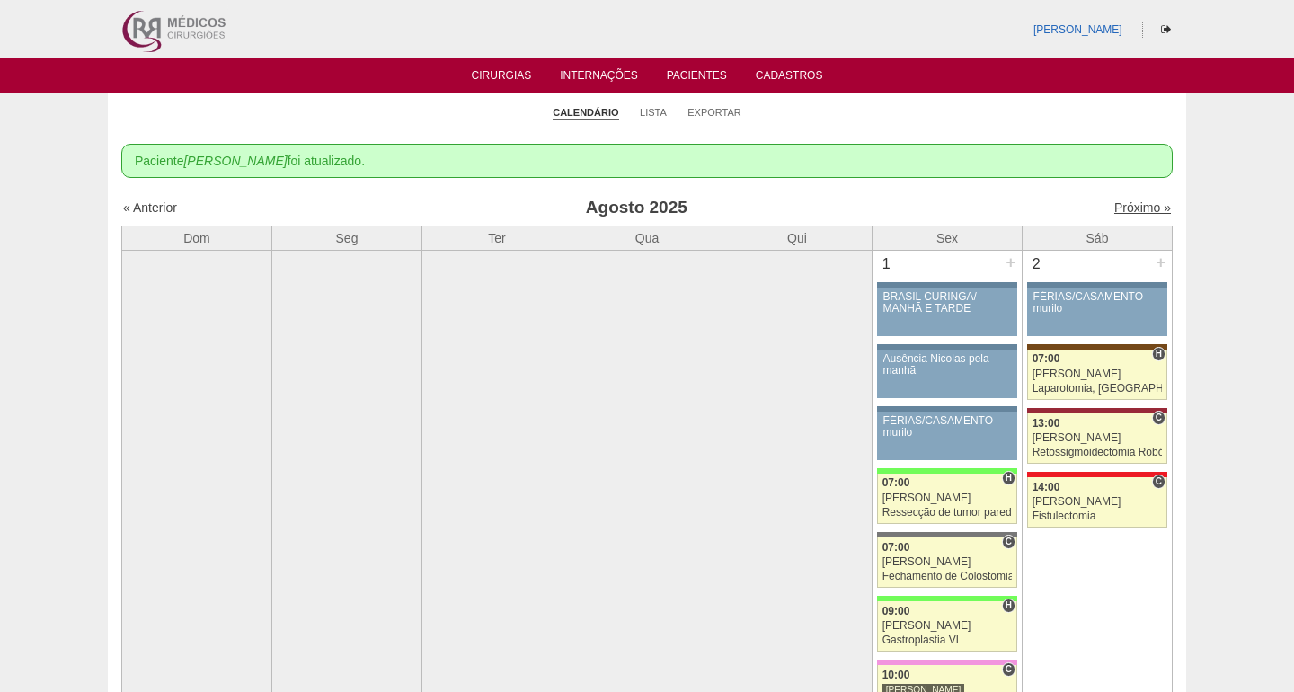
click at [1140, 213] on link "Próximo »" at bounding box center [1142, 207] width 57 height 14
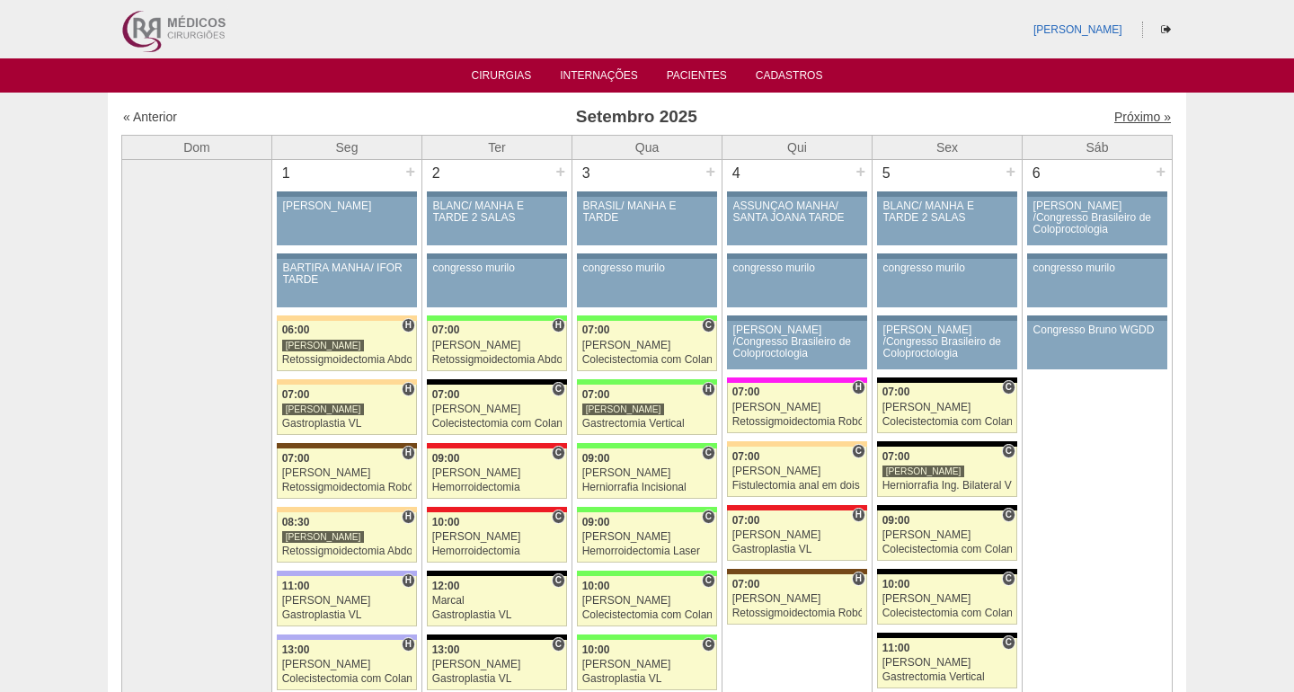
click at [1130, 116] on link "Próximo »" at bounding box center [1142, 117] width 57 height 14
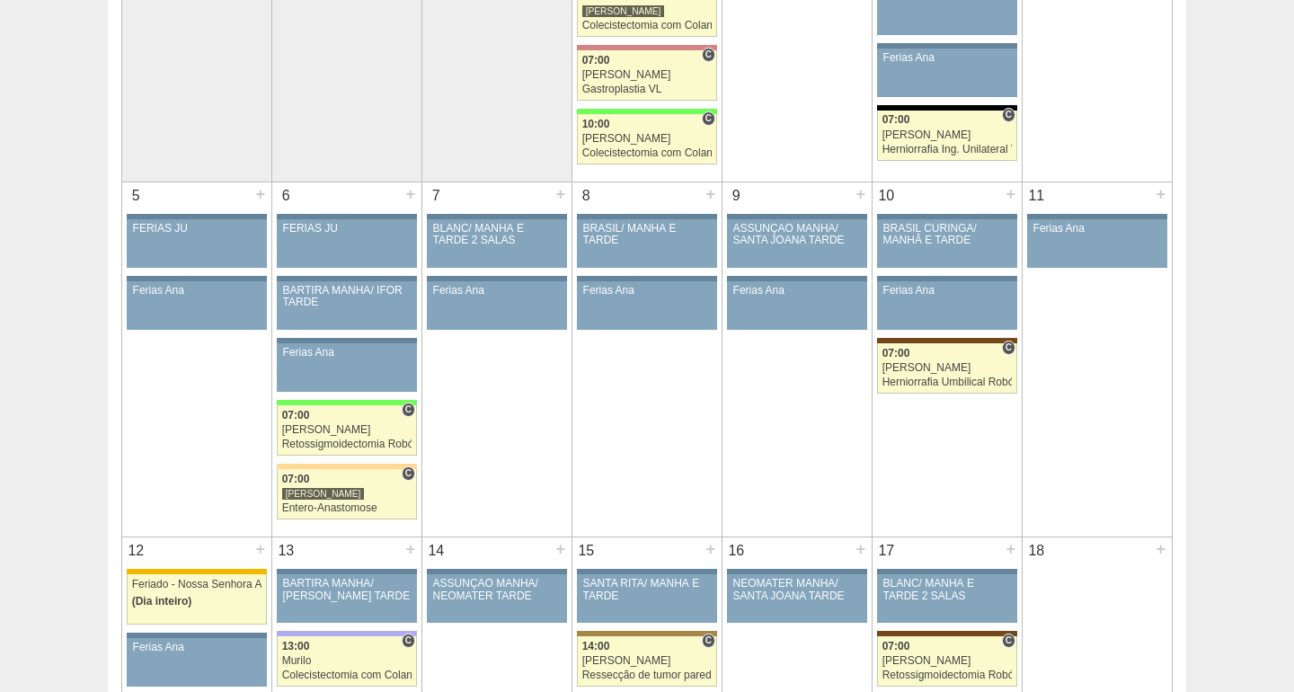
scroll to position [342, 0]
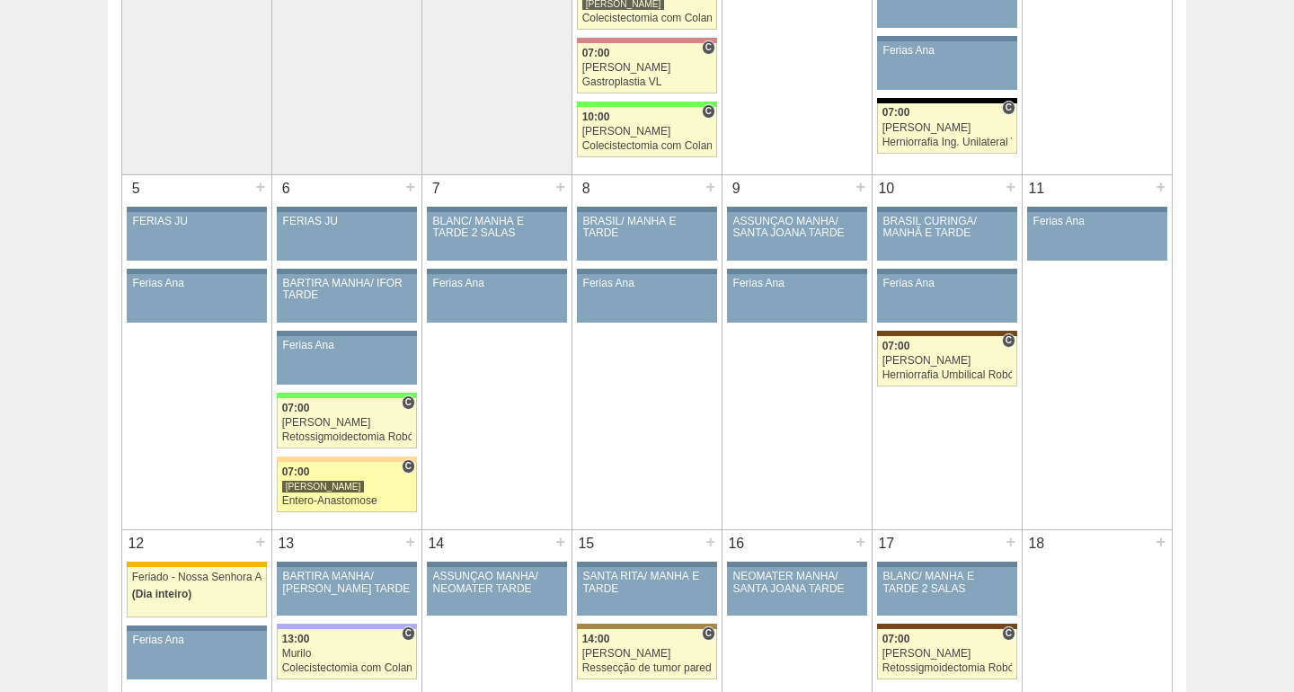
click at [328, 496] on div "Entero-Anastomose" at bounding box center [347, 501] width 130 height 12
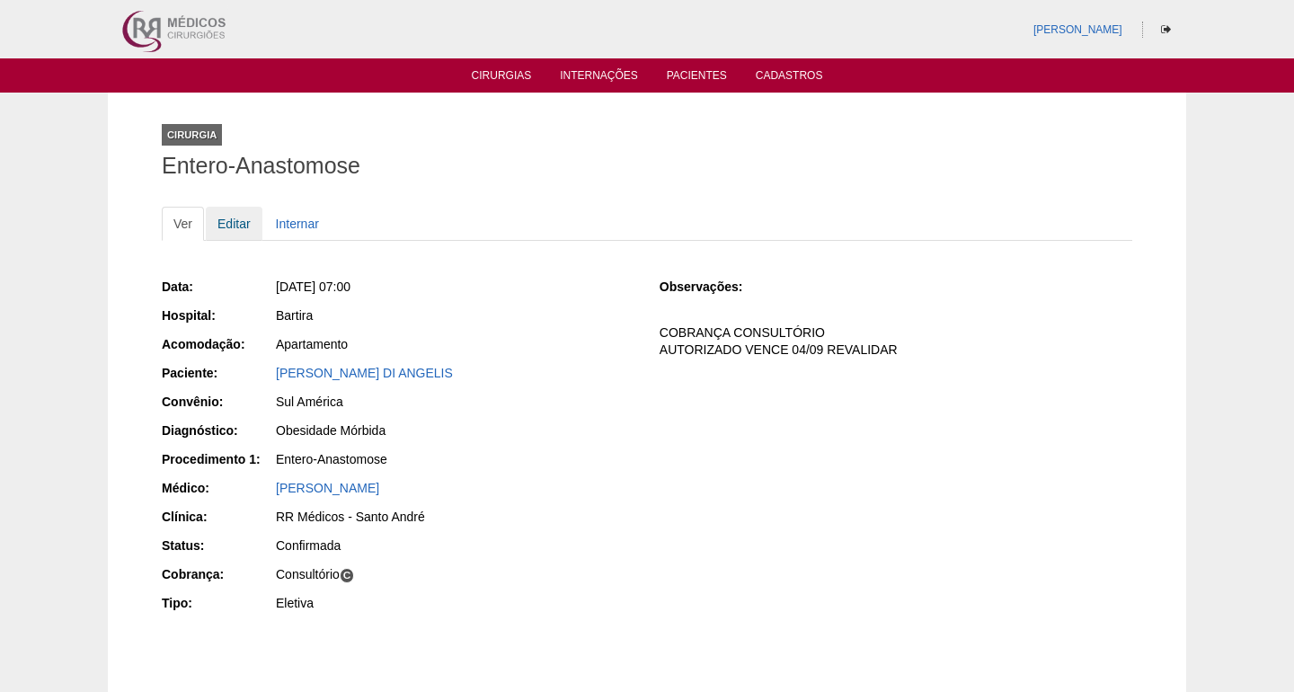
click at [234, 226] on link "Editar" at bounding box center [234, 224] width 57 height 34
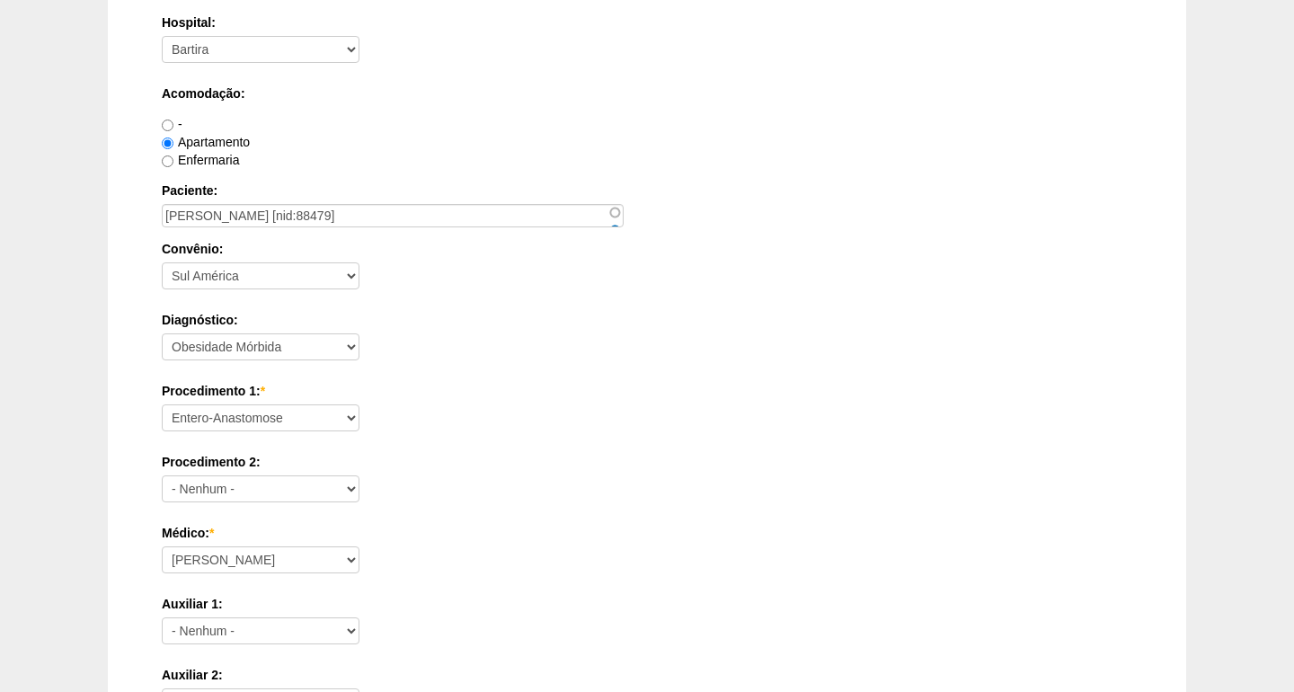
scroll to position [350, 0]
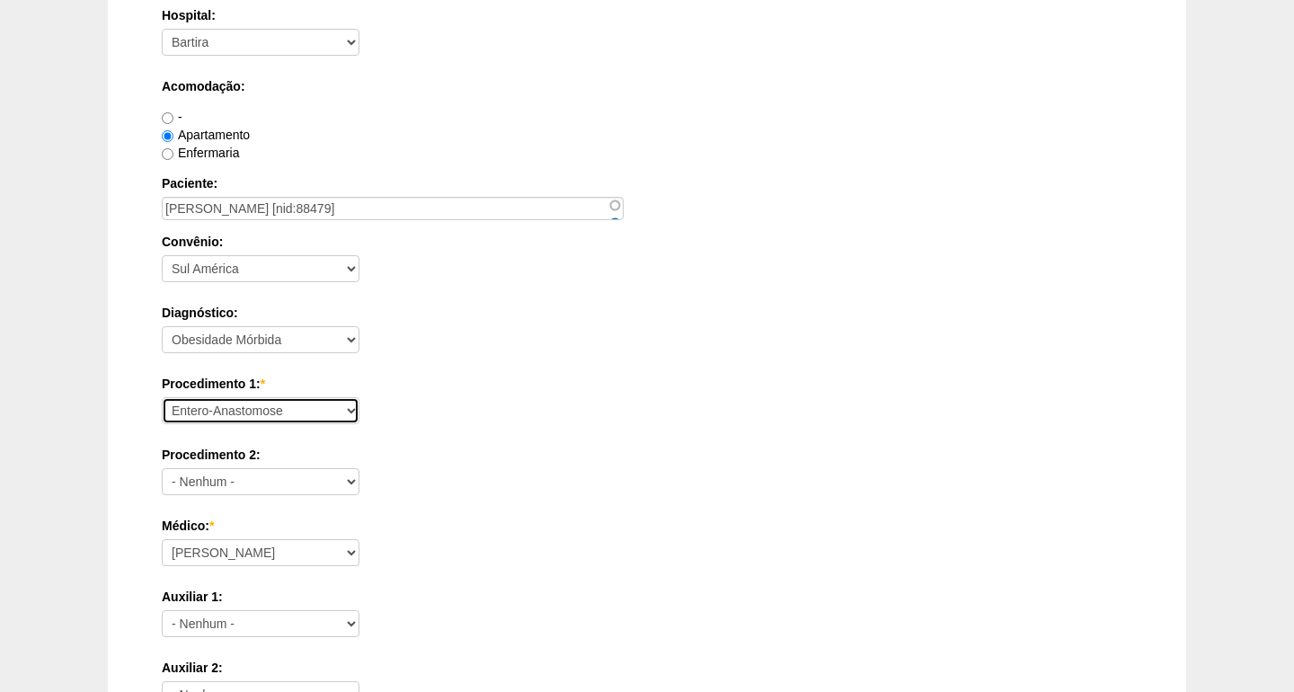
select select "88513"
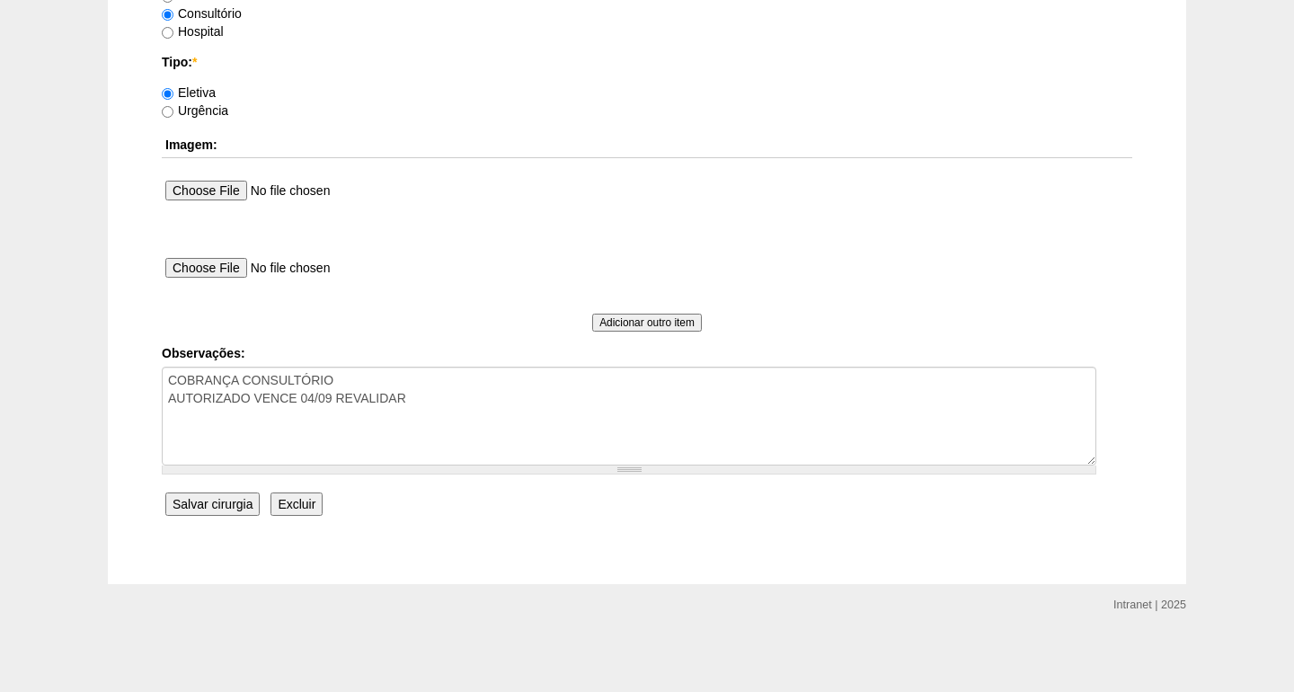
scroll to position [1622, 0]
click at [190, 505] on input "Salvar cirurgia" at bounding box center [212, 504] width 94 height 23
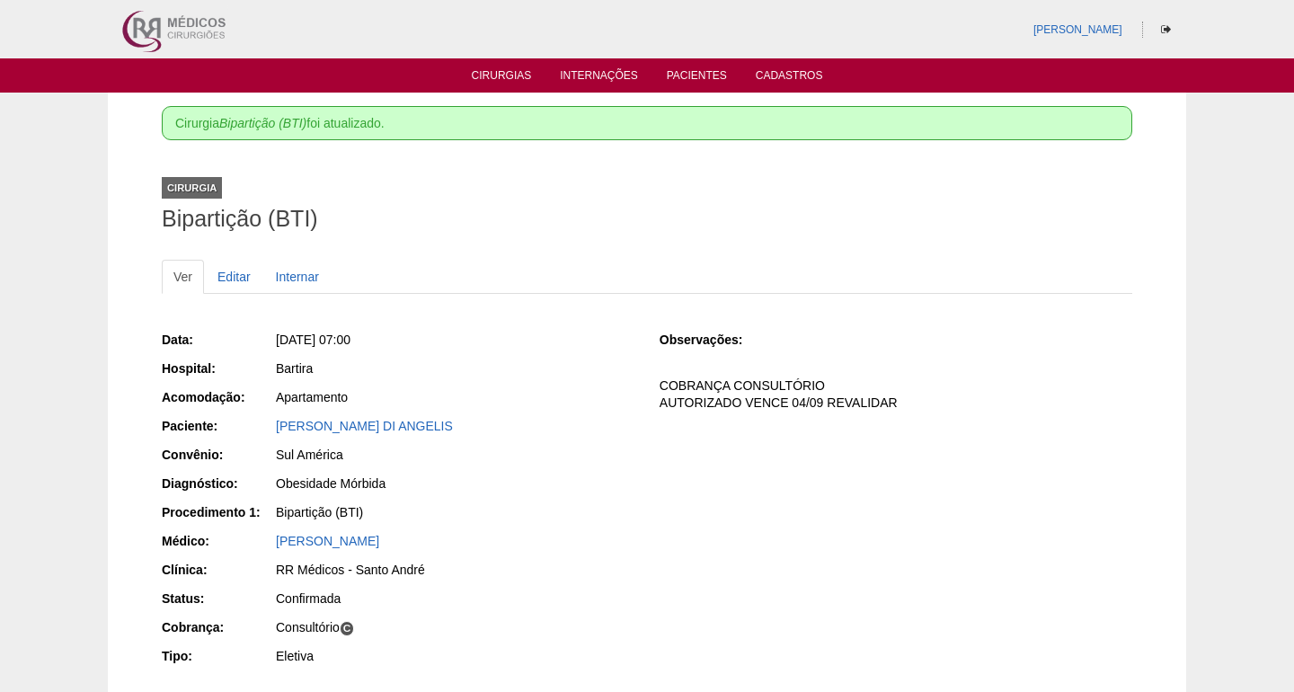
click at [495, 67] on ul "Cirurgias Internações Pacientes Cadastros" at bounding box center [647, 75] width 1294 height 34
click at [503, 75] on link "Cirurgias" at bounding box center [502, 76] width 60 height 15
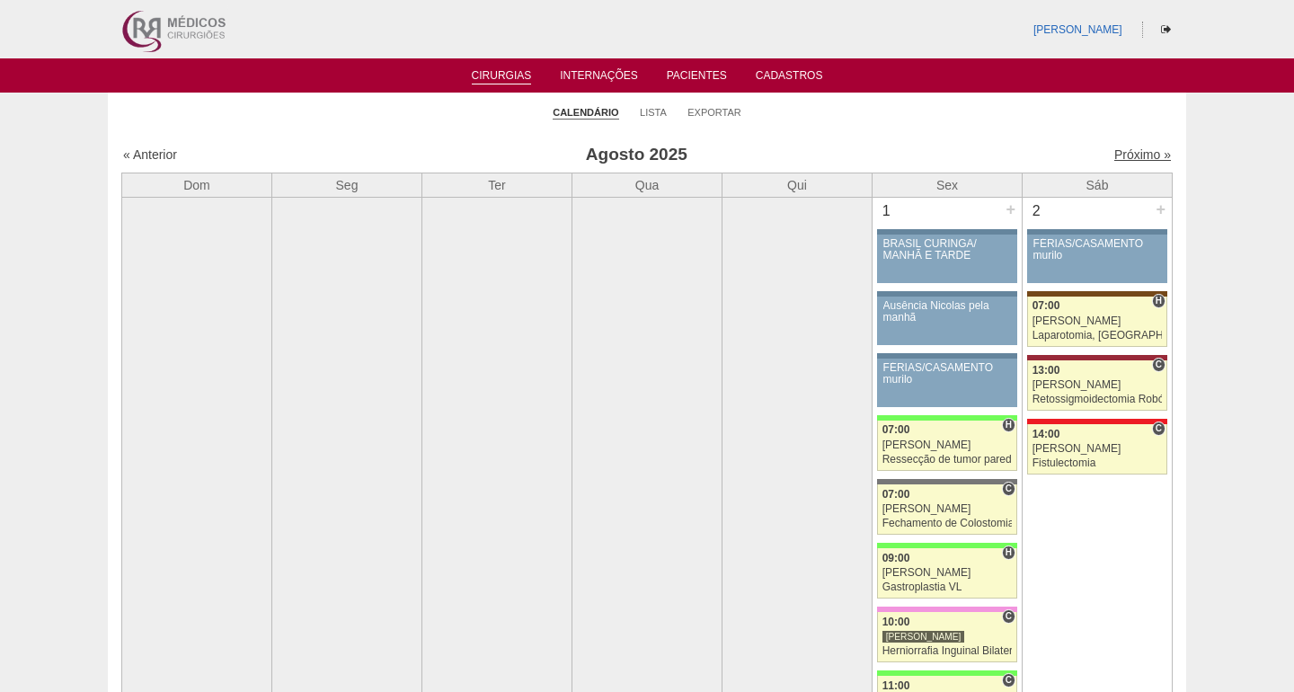
click at [1127, 159] on link "Próximo »" at bounding box center [1142, 154] width 57 height 14
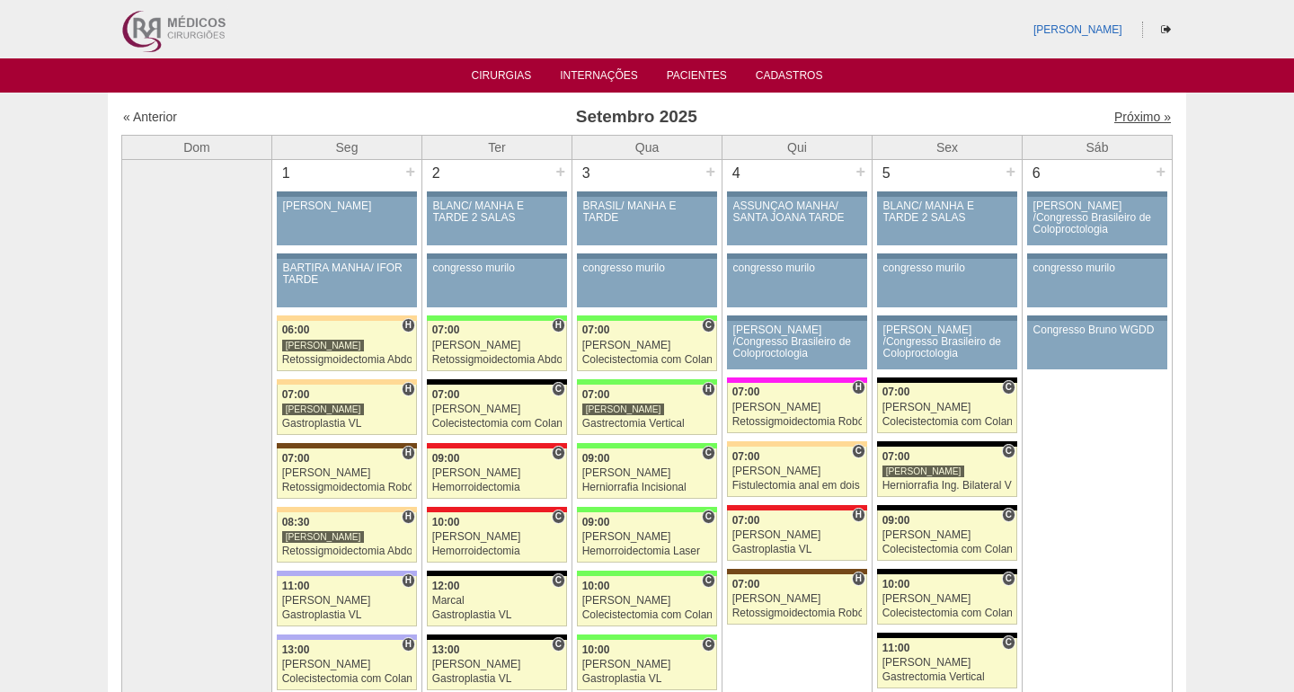
click at [1123, 116] on link "Próximo »" at bounding box center [1142, 117] width 57 height 14
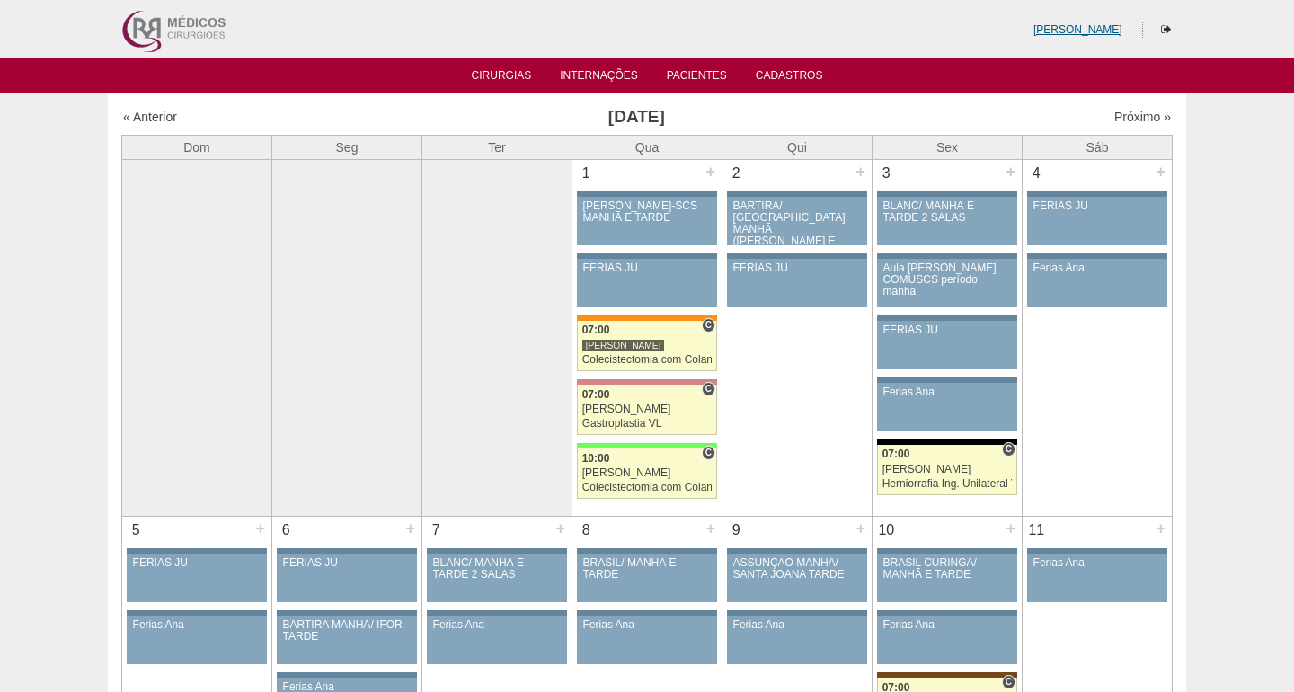
click at [1084, 26] on link "[PERSON_NAME]" at bounding box center [1078, 29] width 89 height 13
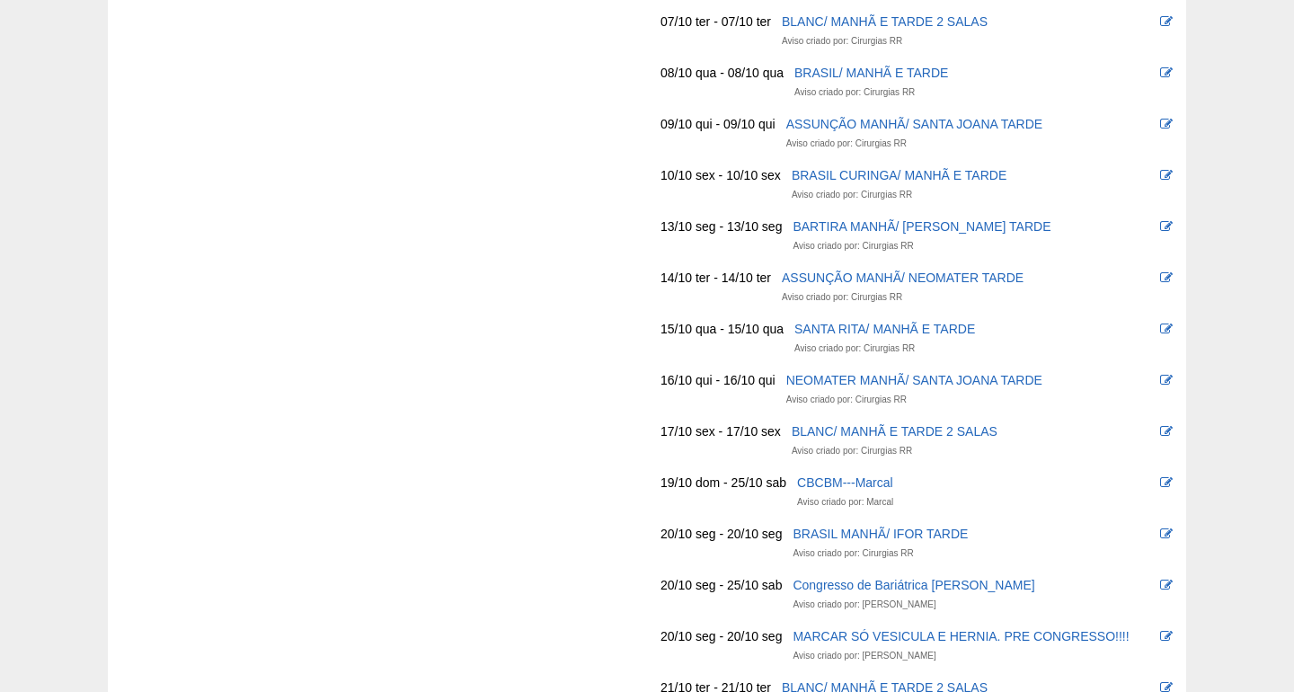
scroll to position [2695, 0]
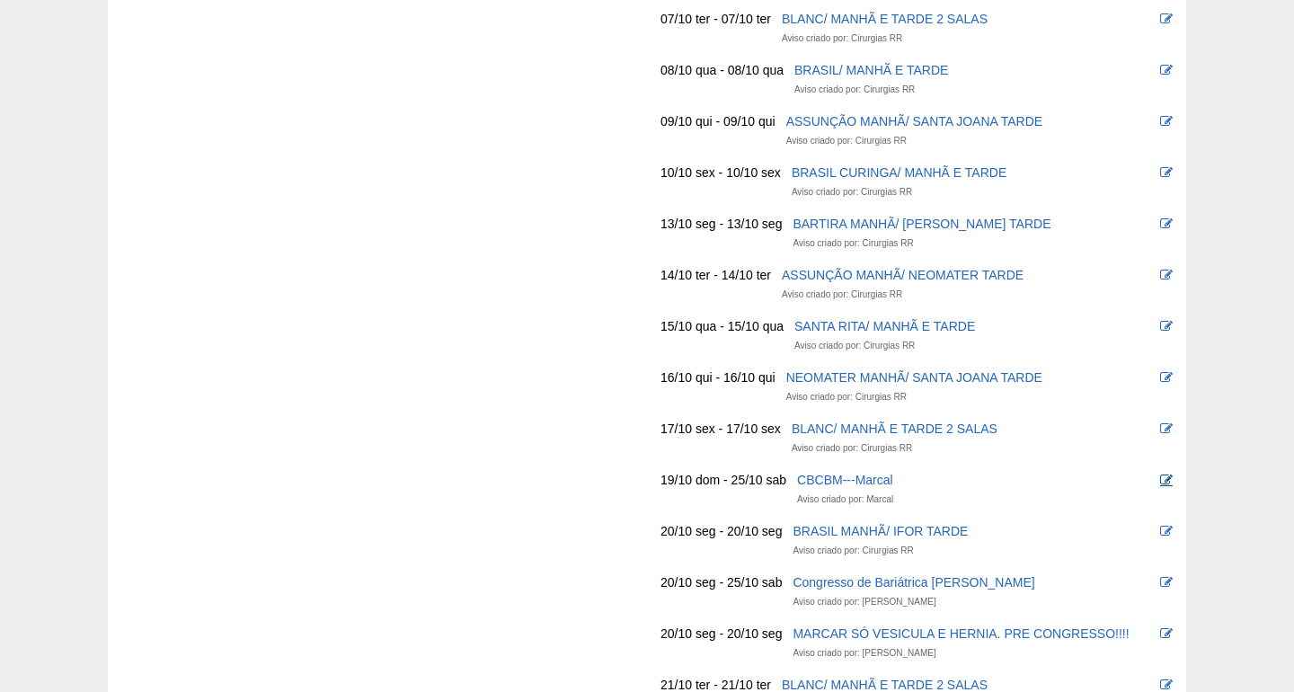
click at [1168, 474] on icon at bounding box center [1166, 480] width 13 height 13
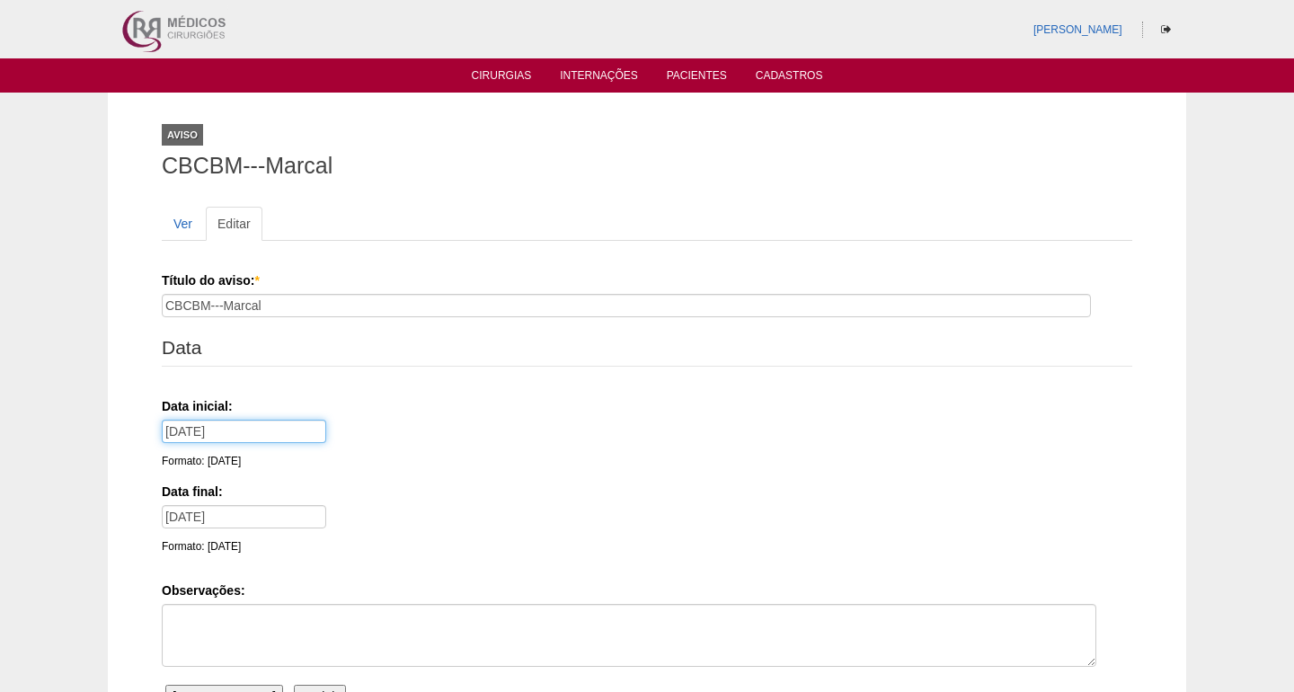
click at [270, 438] on input "19/10/25" at bounding box center [244, 431] width 164 height 23
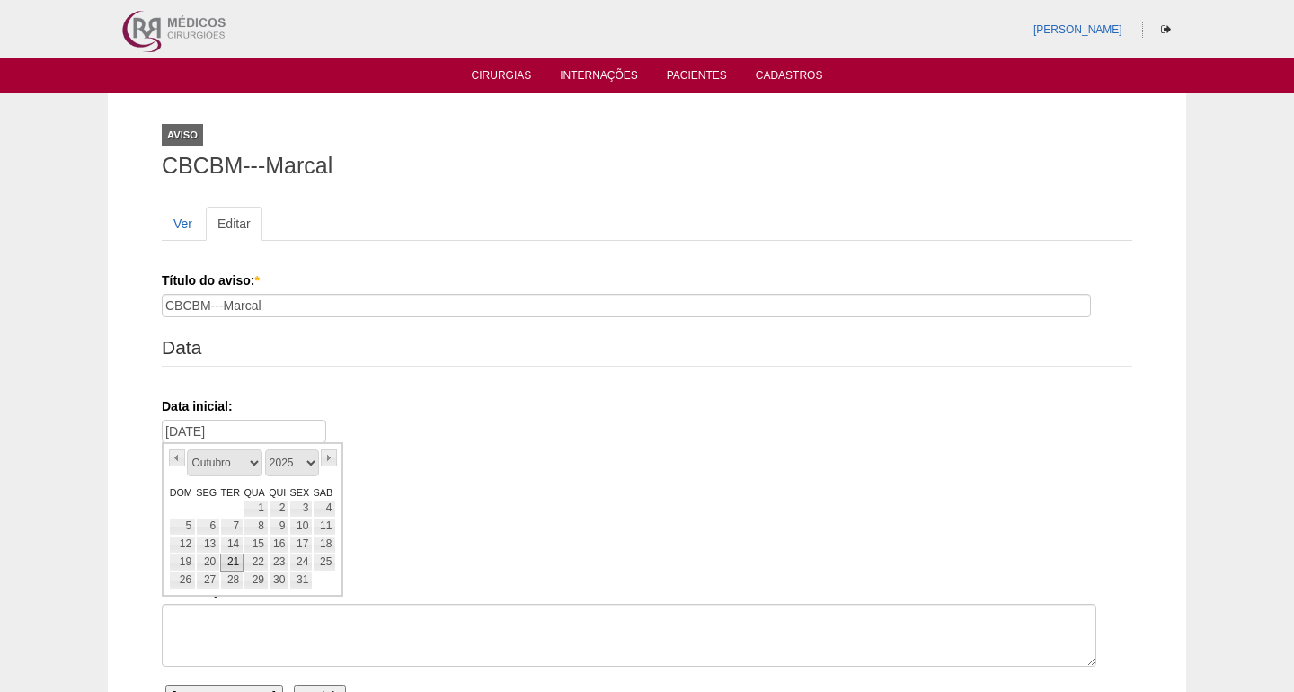
click at [228, 558] on link "21" at bounding box center [231, 563] width 23 height 18
type input "21/10/25"
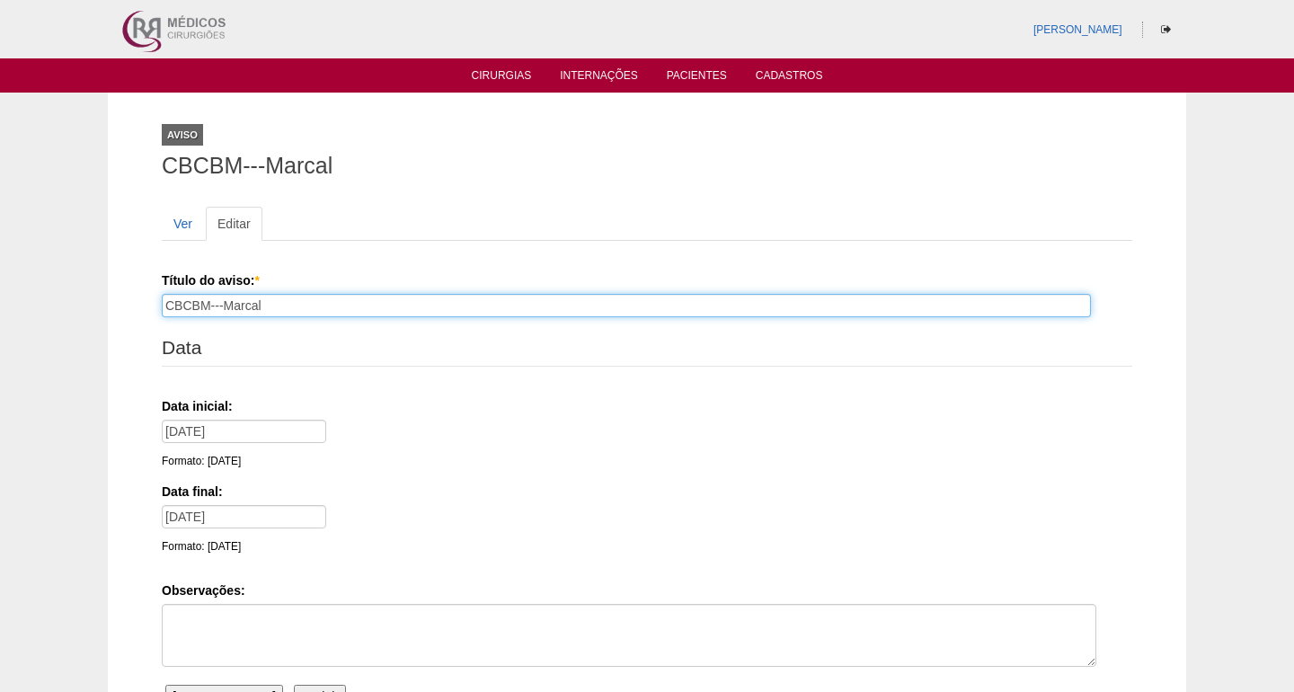
click at [283, 302] on input "CBCBM---Marcal" at bounding box center [626, 305] width 929 height 23
drag, startPoint x: 283, startPoint y: 302, endPoint x: 146, endPoint y: 305, distance: 137.5
click at [146, 305] on div "Aviso CBCBM---Marcal Ver Editar Título do aviso: * CBCBM---Marcal Data Data ini…" at bounding box center [647, 435] width 1078 height 684
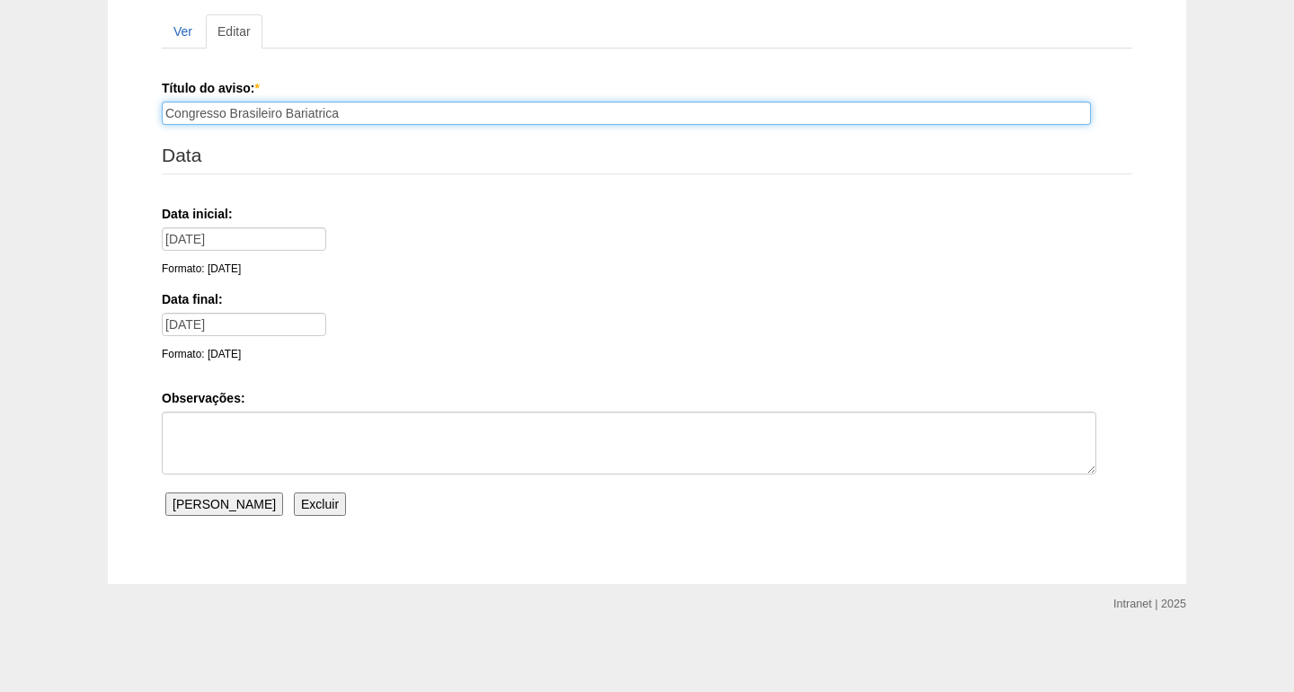
type input "Congresso Brasileiro Bariatrica"
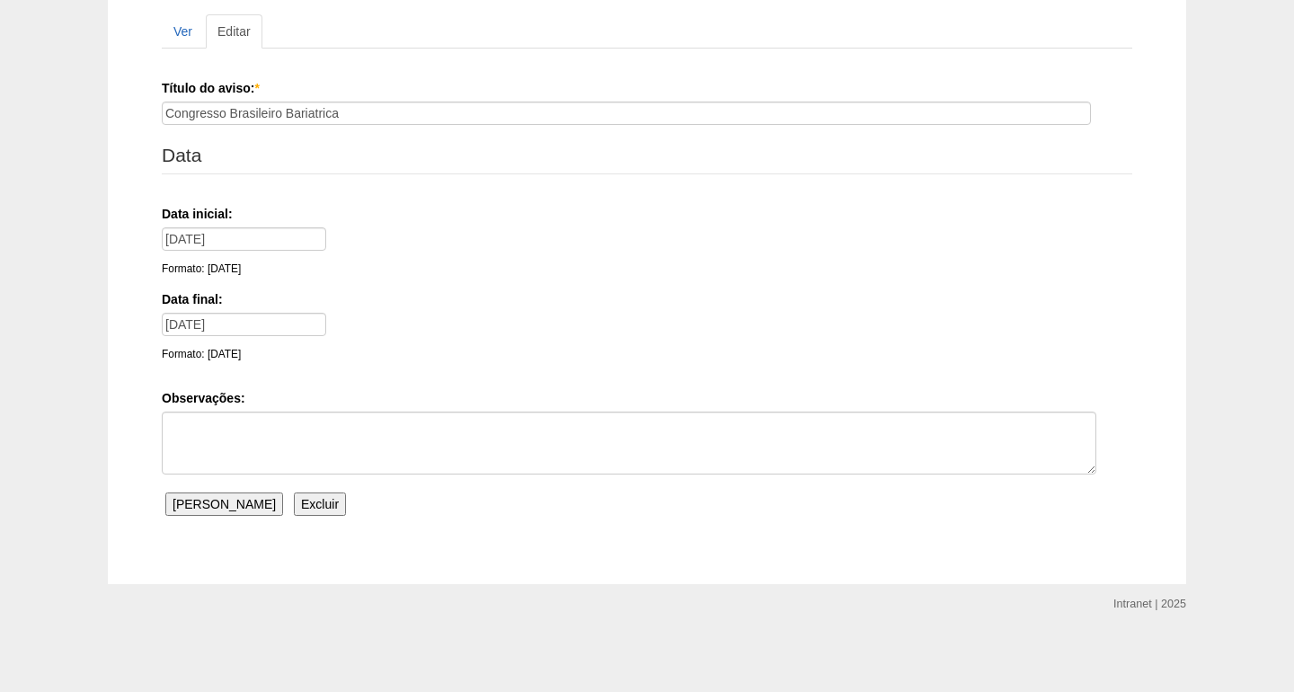
scroll to position [191, 0]
click at [196, 497] on input "Salvar Aviso" at bounding box center [224, 504] width 118 height 23
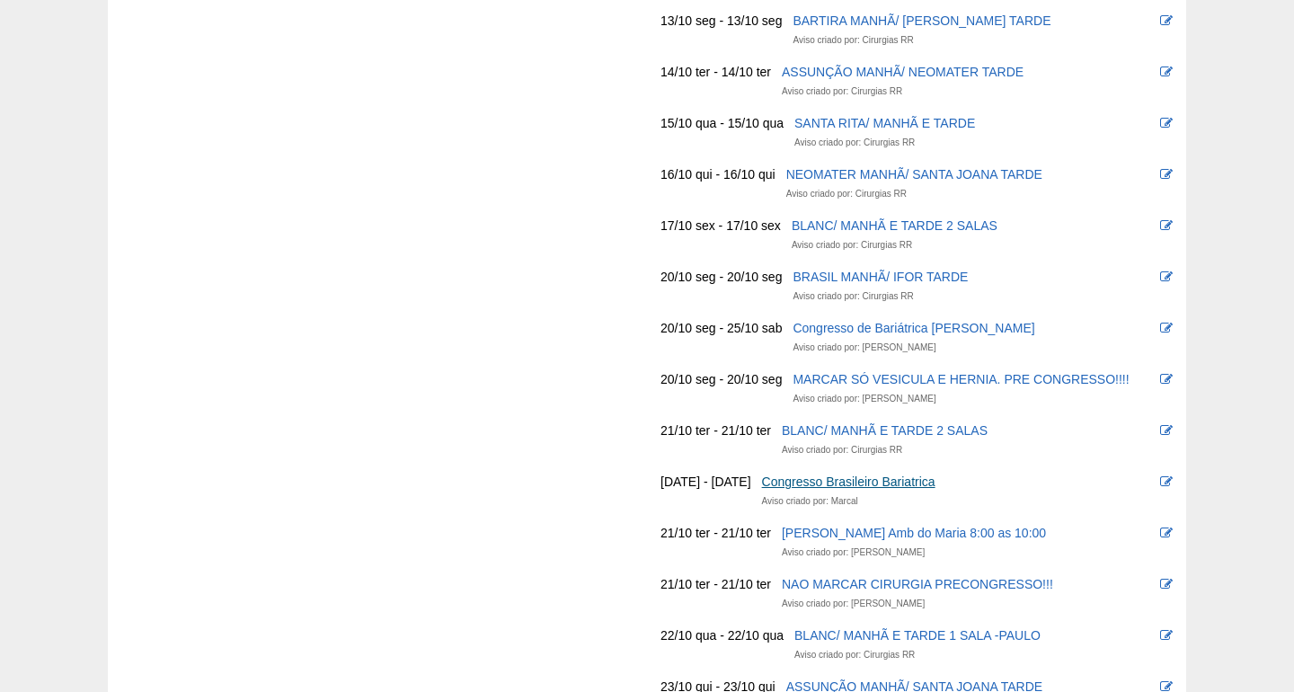
scroll to position [2887, 0]
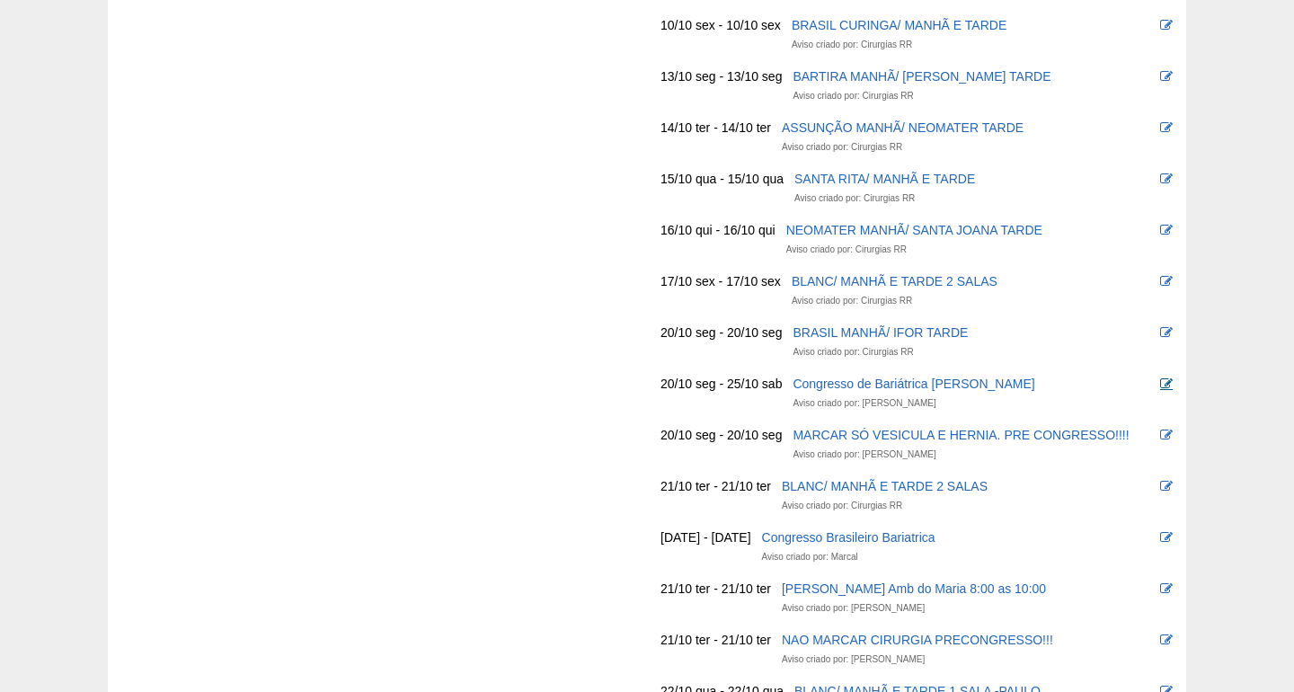
click at [1163, 377] on icon at bounding box center [1166, 383] width 13 height 13
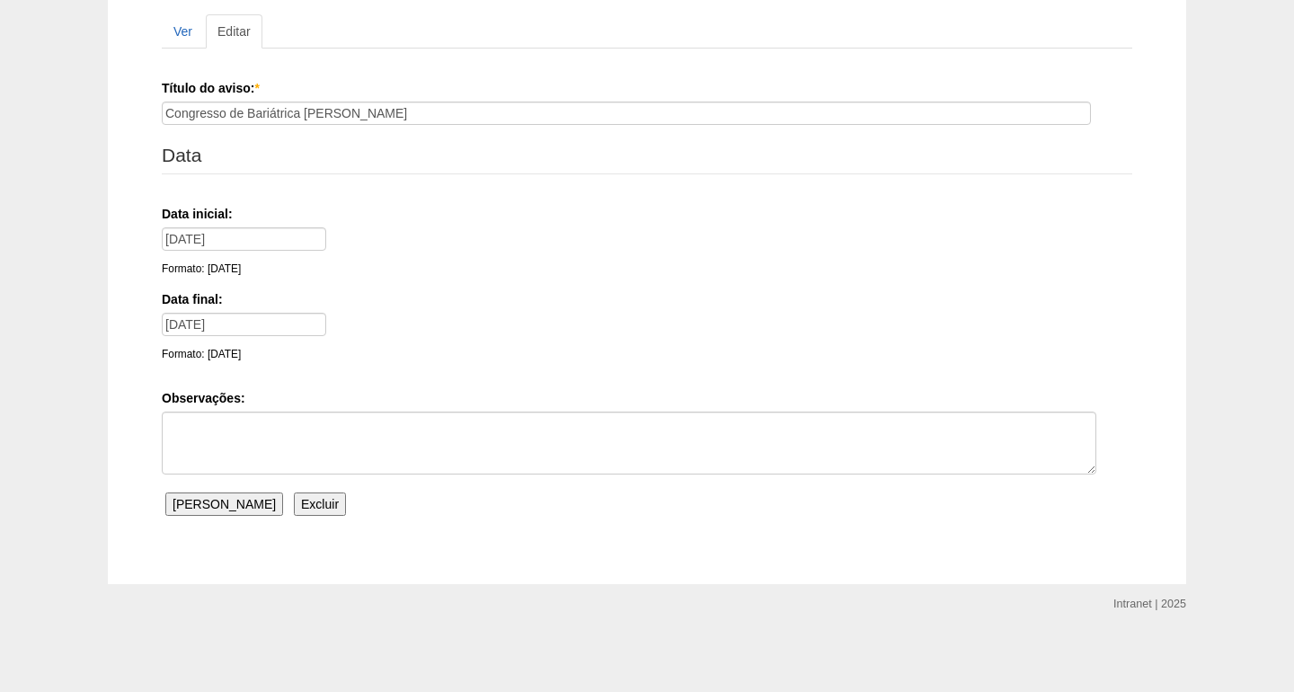
scroll to position [191, 0]
click at [294, 510] on input "Excluir" at bounding box center [320, 504] width 52 height 23
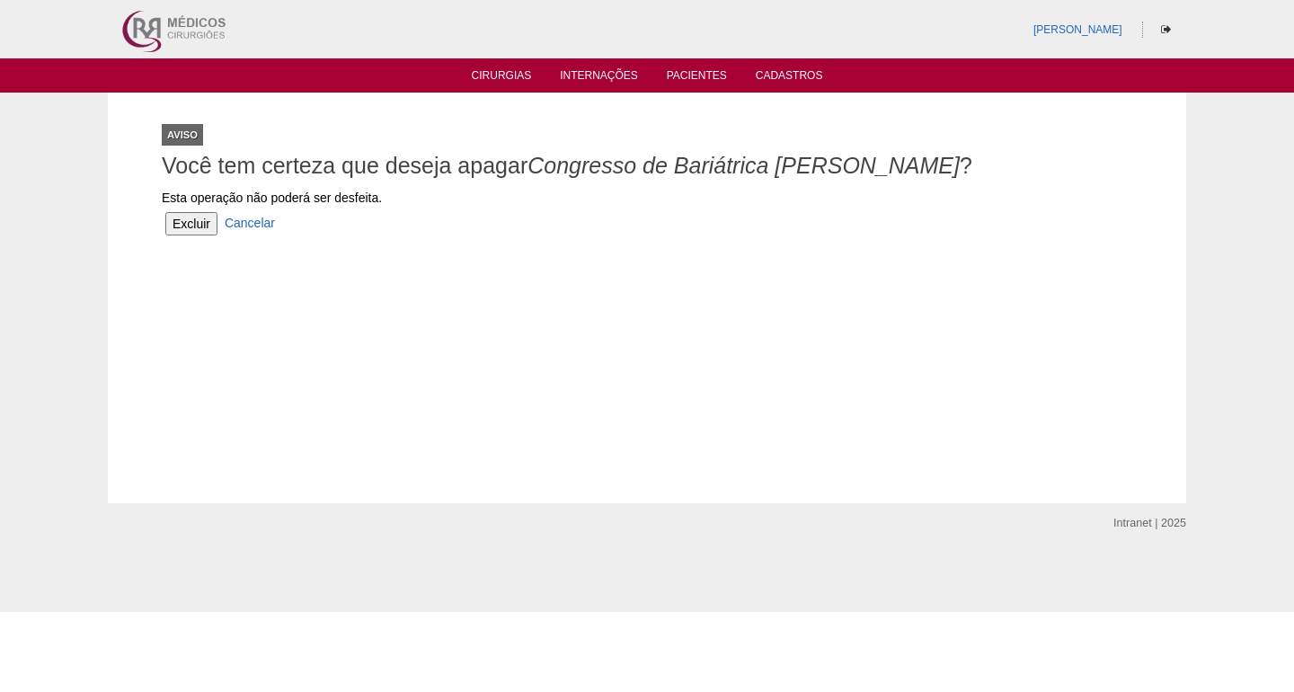
click at [202, 226] on input "Excluir" at bounding box center [191, 223] width 52 height 23
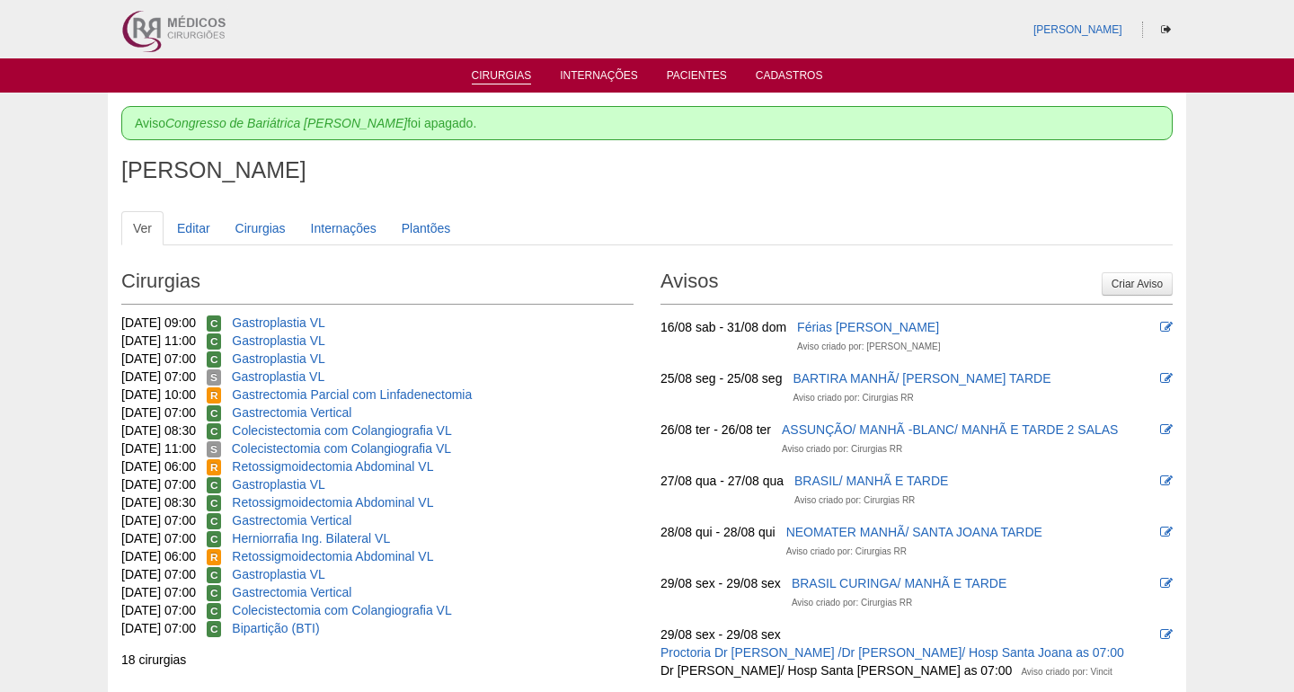
click at [517, 74] on link "Cirurgias" at bounding box center [502, 76] width 60 height 15
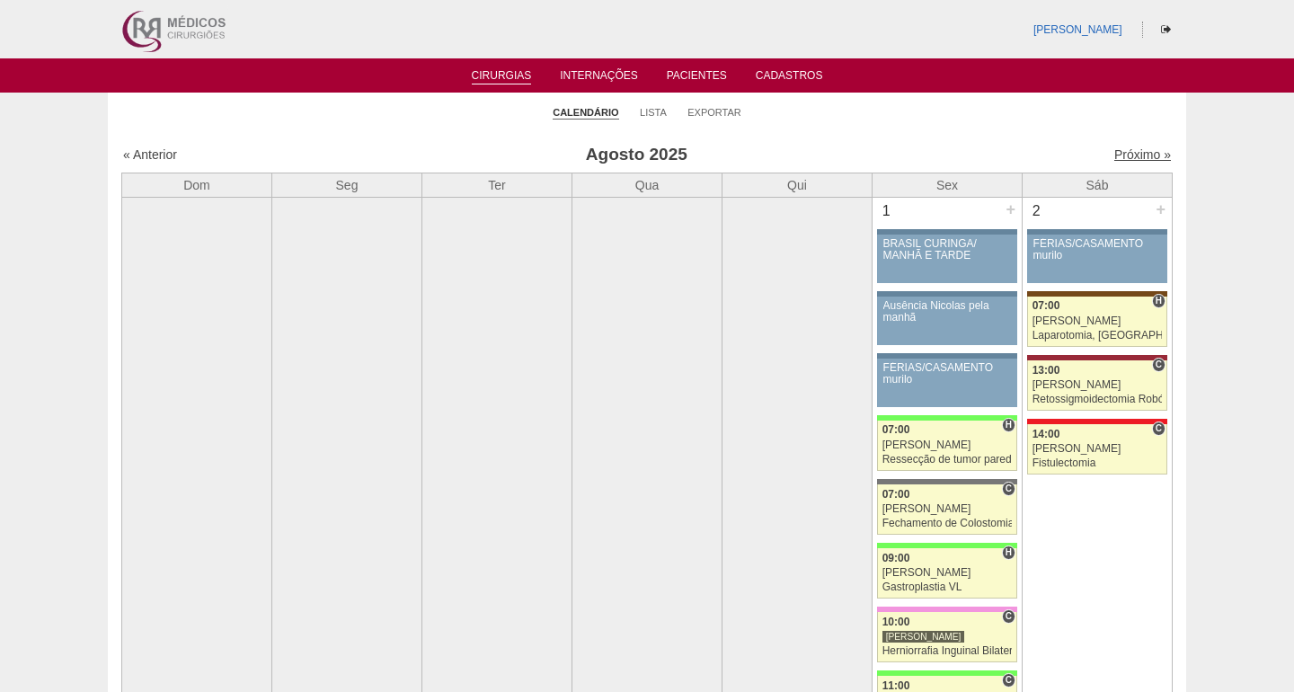
click at [1126, 155] on link "Próximo »" at bounding box center [1142, 154] width 57 height 14
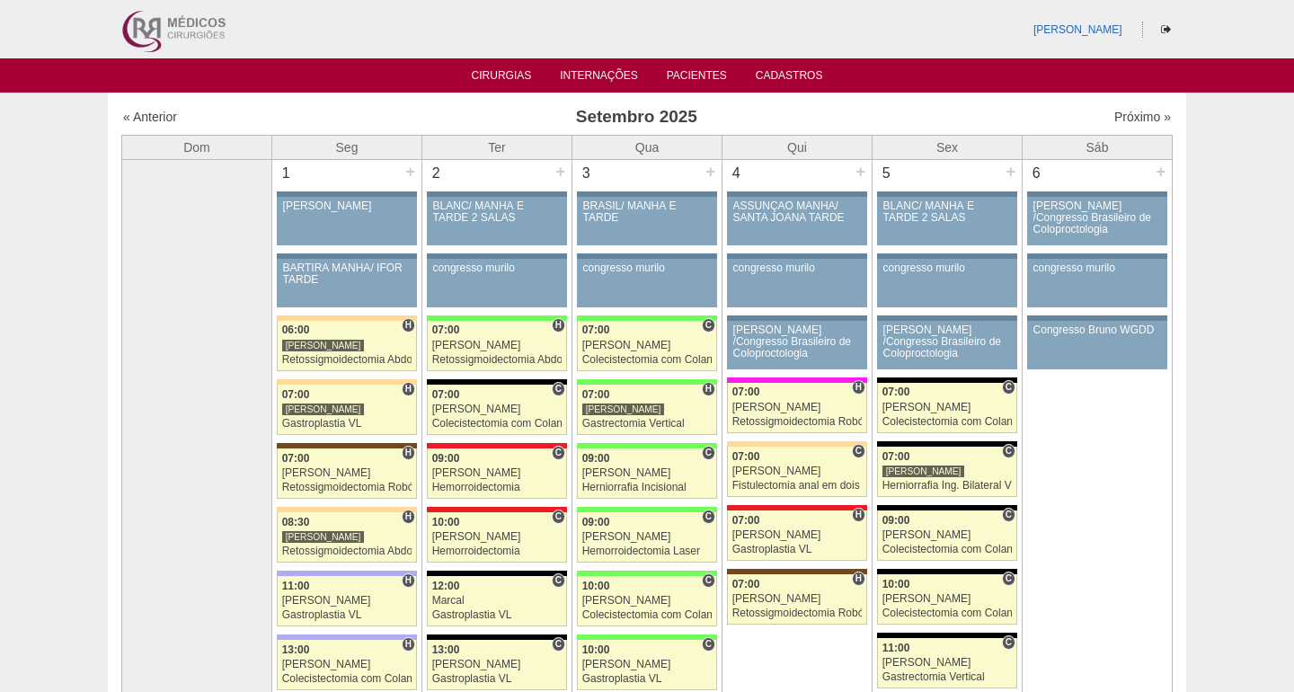
click at [1116, 112] on link "Próximo »" at bounding box center [1142, 117] width 57 height 14
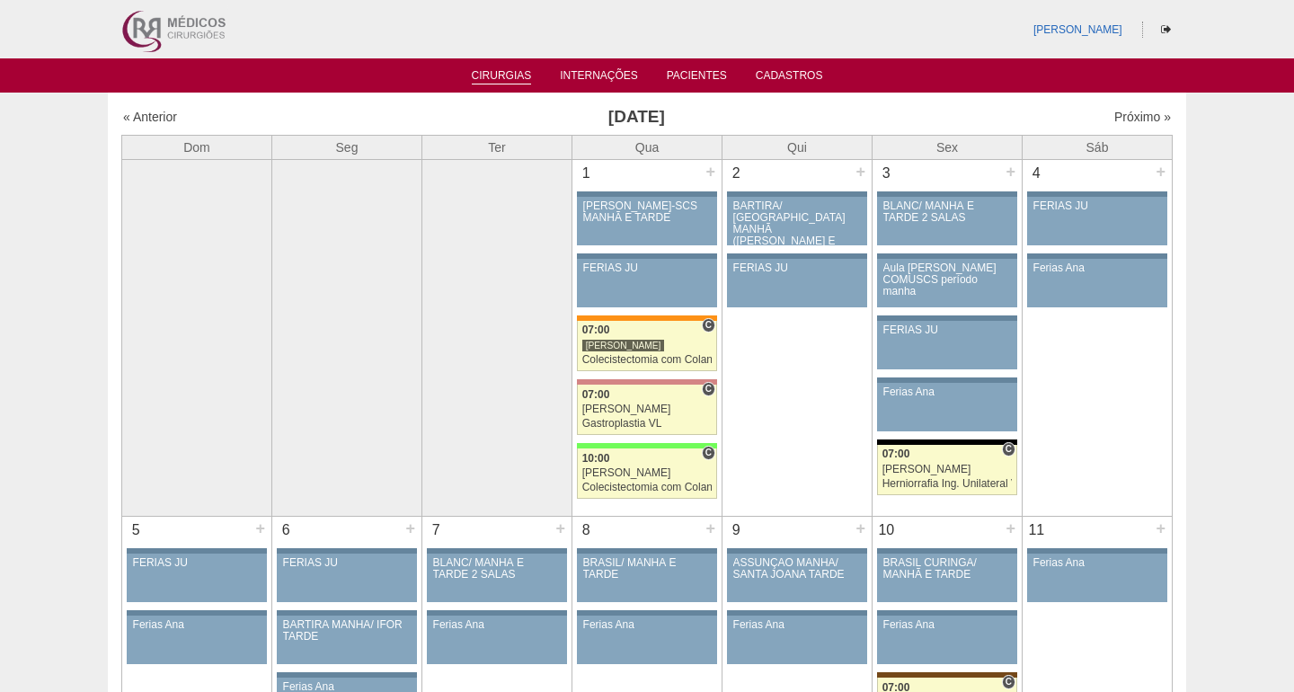
click at [485, 75] on link "Cirurgias" at bounding box center [502, 76] width 60 height 15
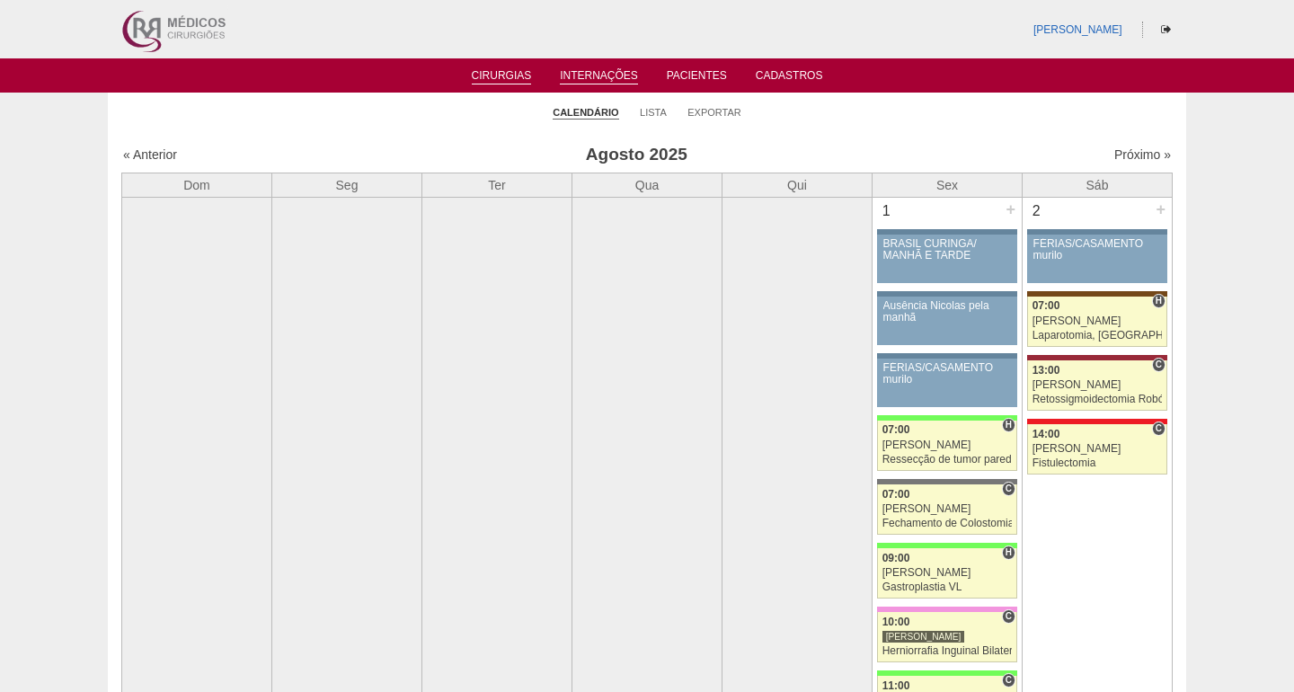
click at [607, 75] on link "Internações" at bounding box center [599, 76] width 78 height 15
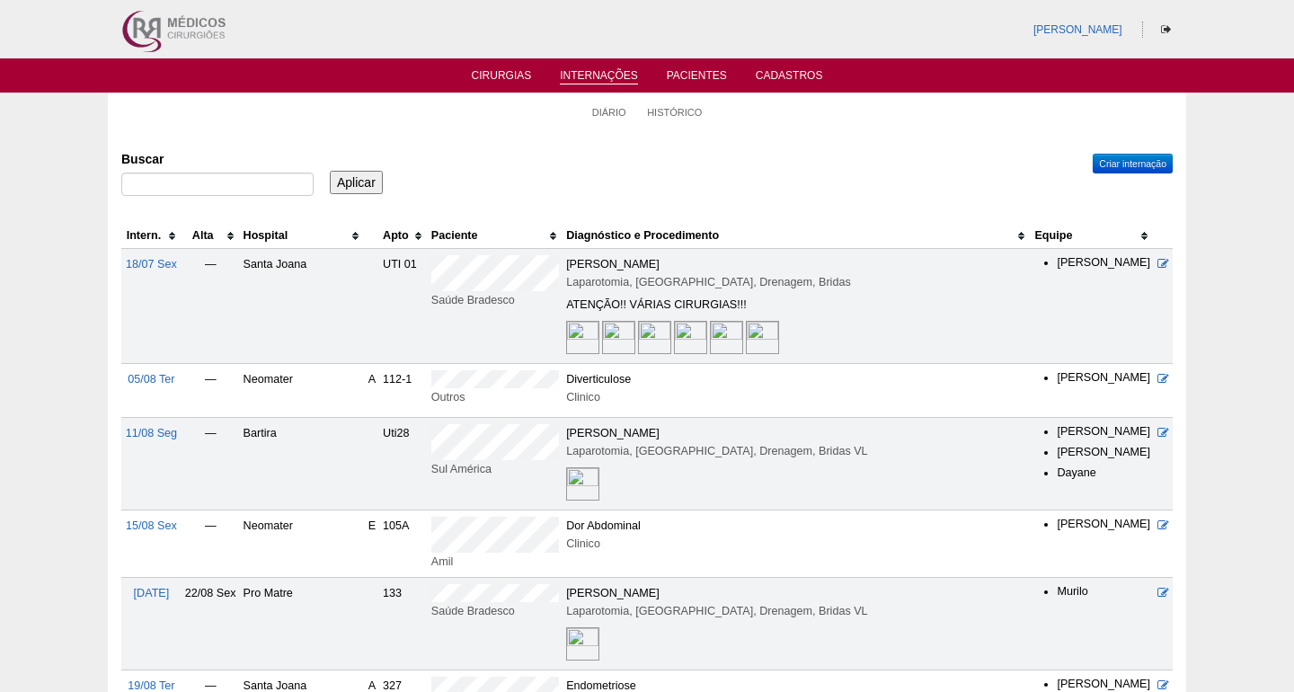
click at [297, 233] on th "Hospital" at bounding box center [302, 236] width 125 height 26
